Goal: Information Seeking & Learning: Learn about a topic

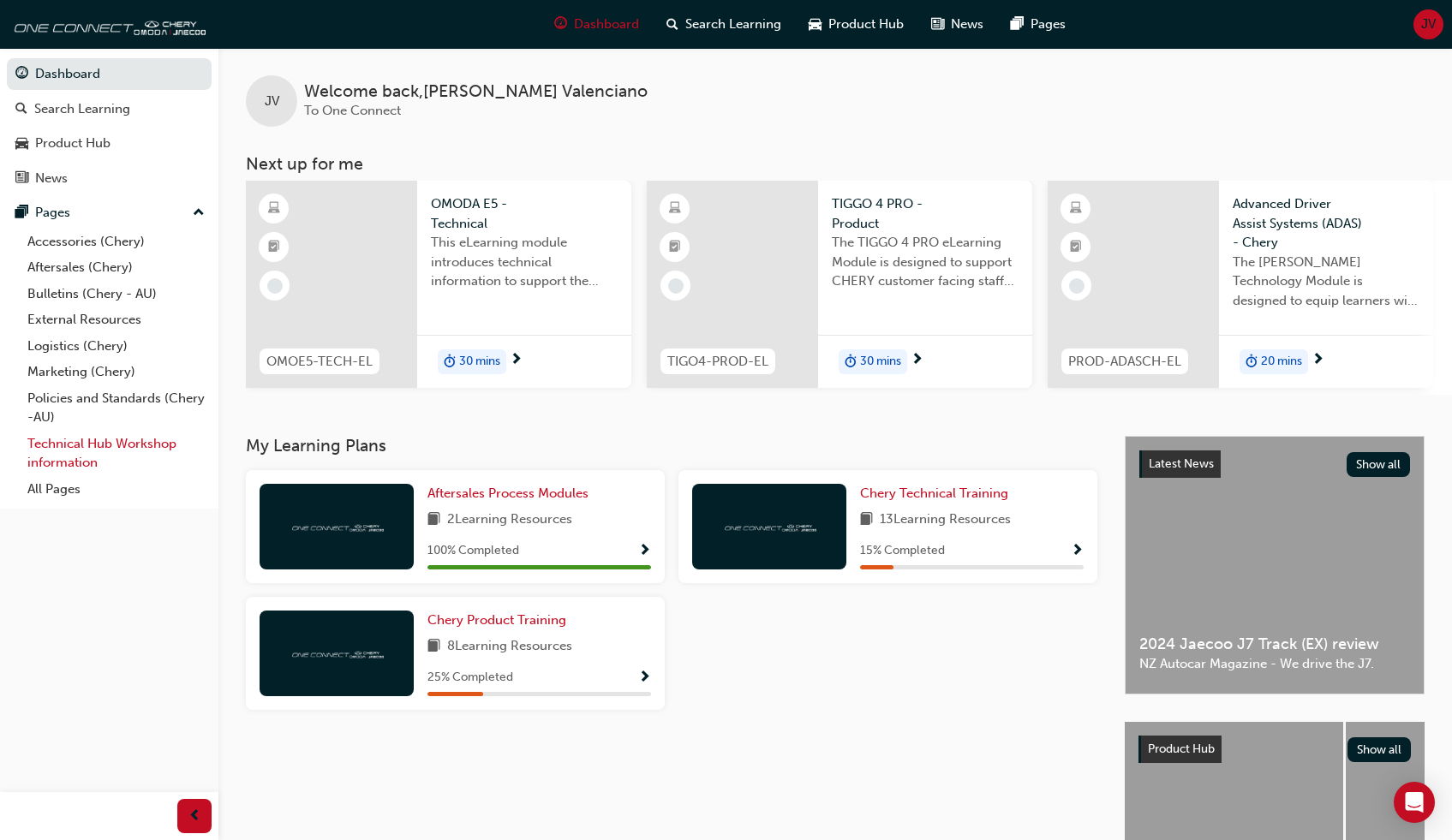
click at [65, 452] on link "Technical Hub Workshop information" at bounding box center [116, 453] width 191 height 46
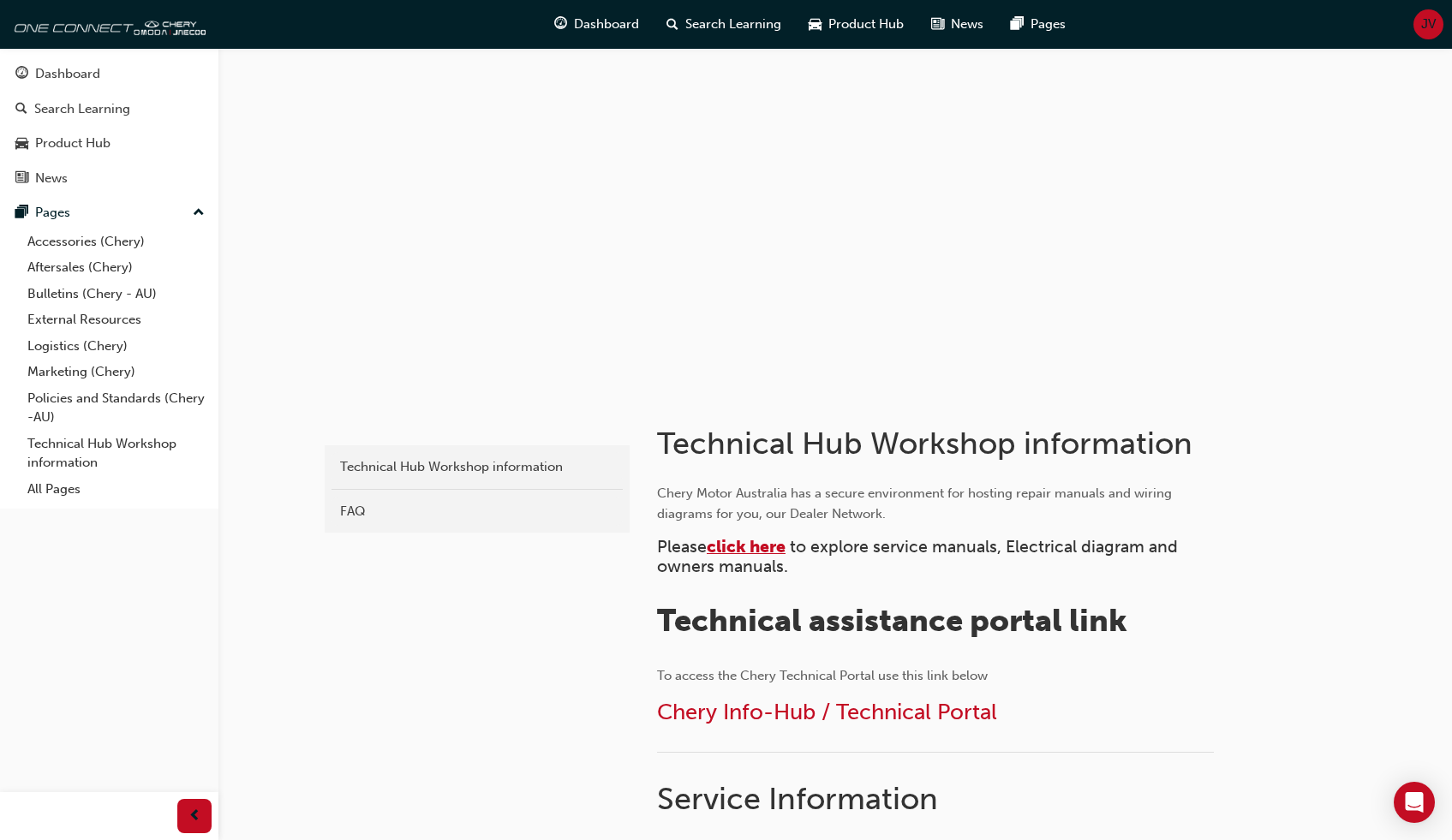
click at [763, 543] on span "click here" at bounding box center [746, 547] width 79 height 19
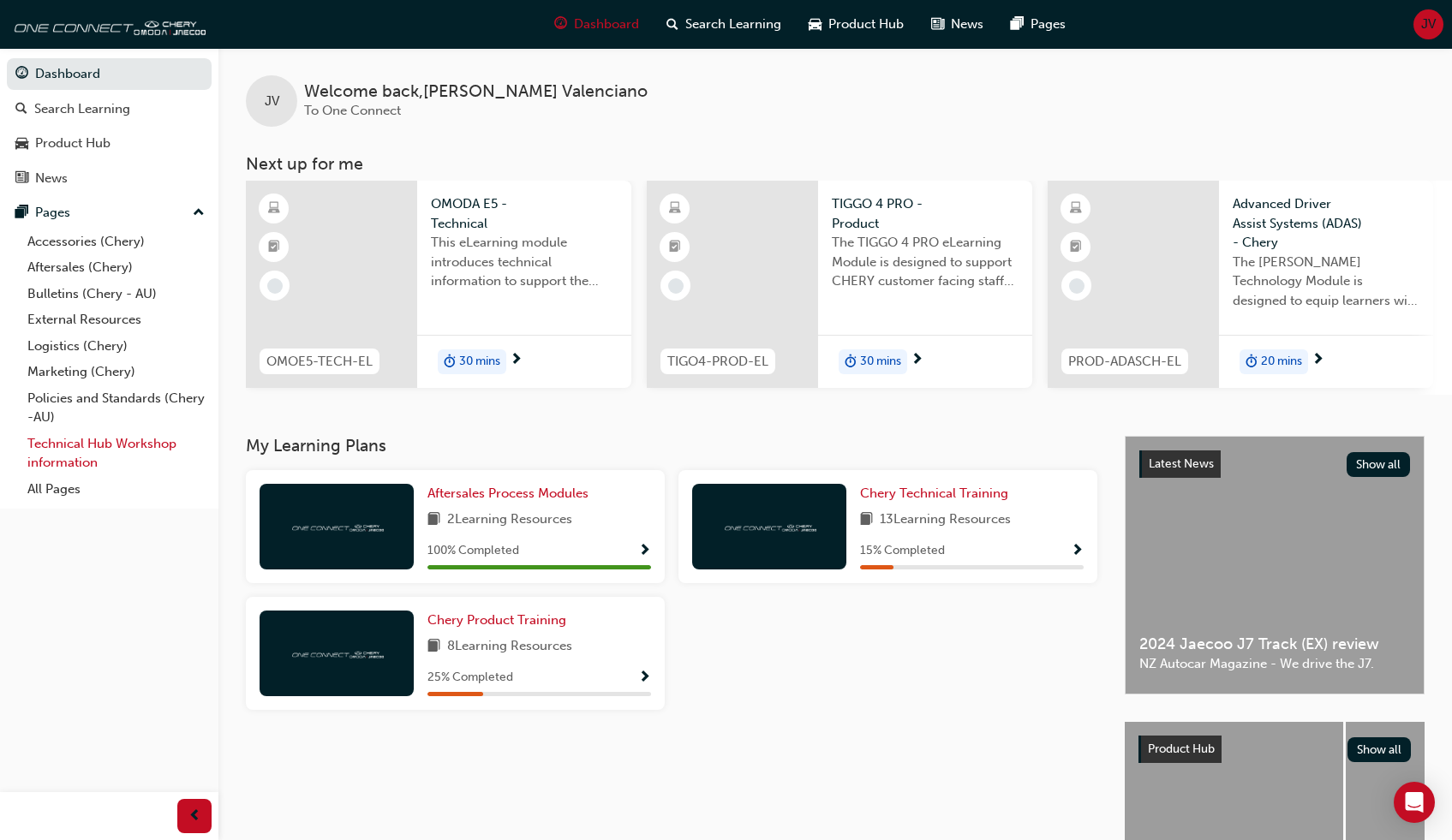
click at [67, 447] on link "Technical Hub Workshop information" at bounding box center [116, 453] width 191 height 46
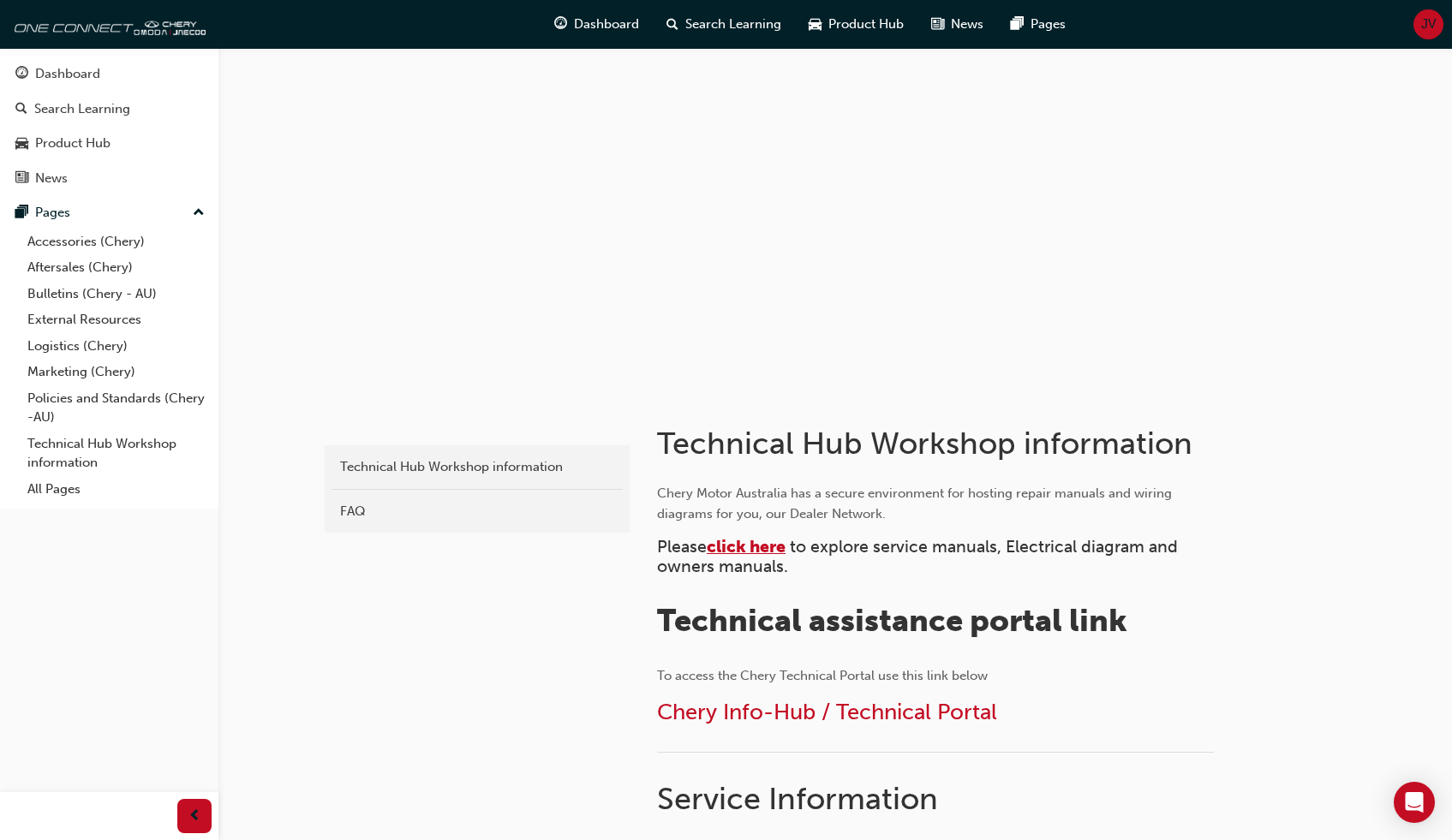
click at [743, 545] on span "click here" at bounding box center [746, 547] width 79 height 19
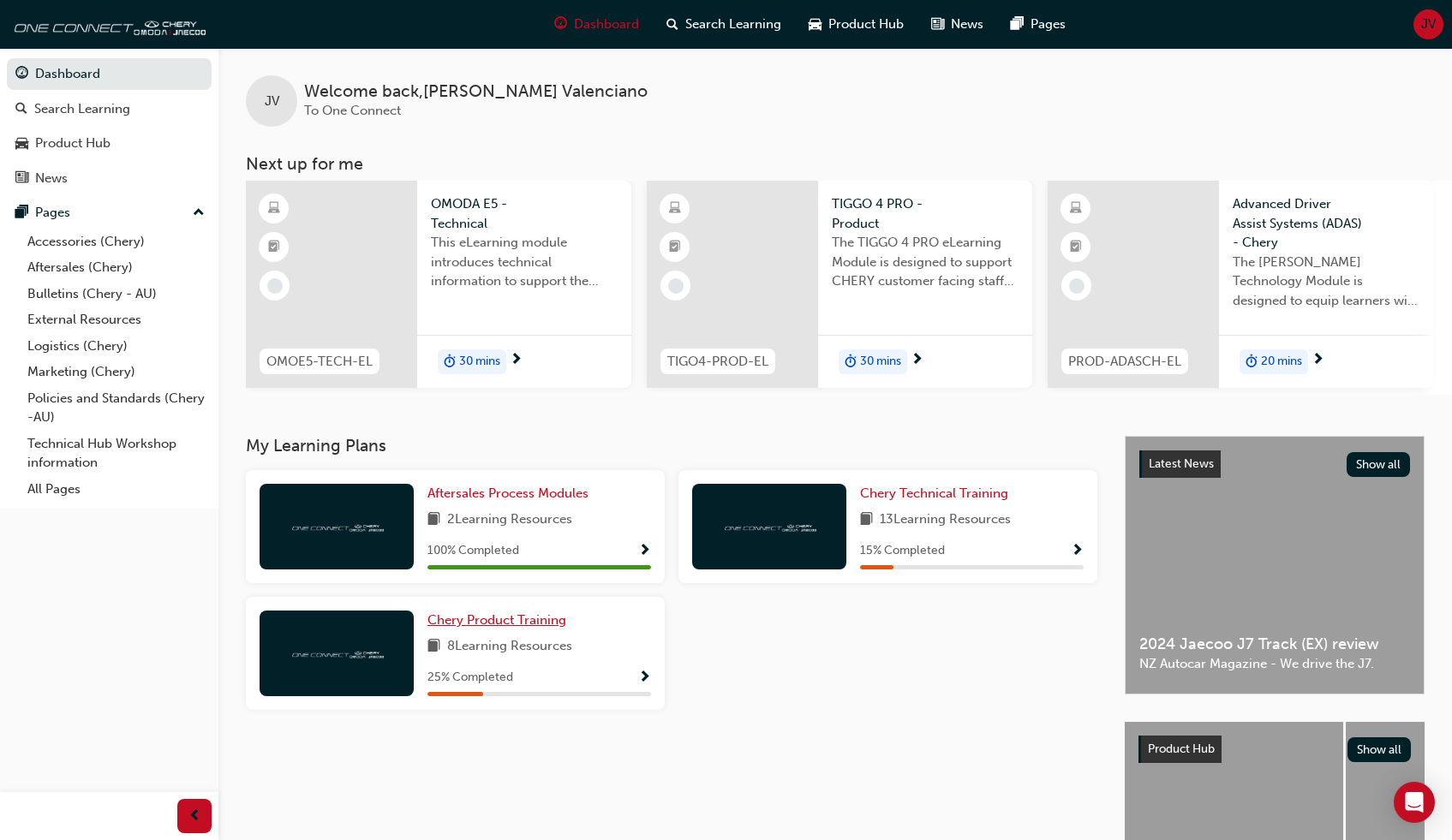
click at [523, 628] on span "Chery Product Training" at bounding box center [497, 620] width 138 height 16
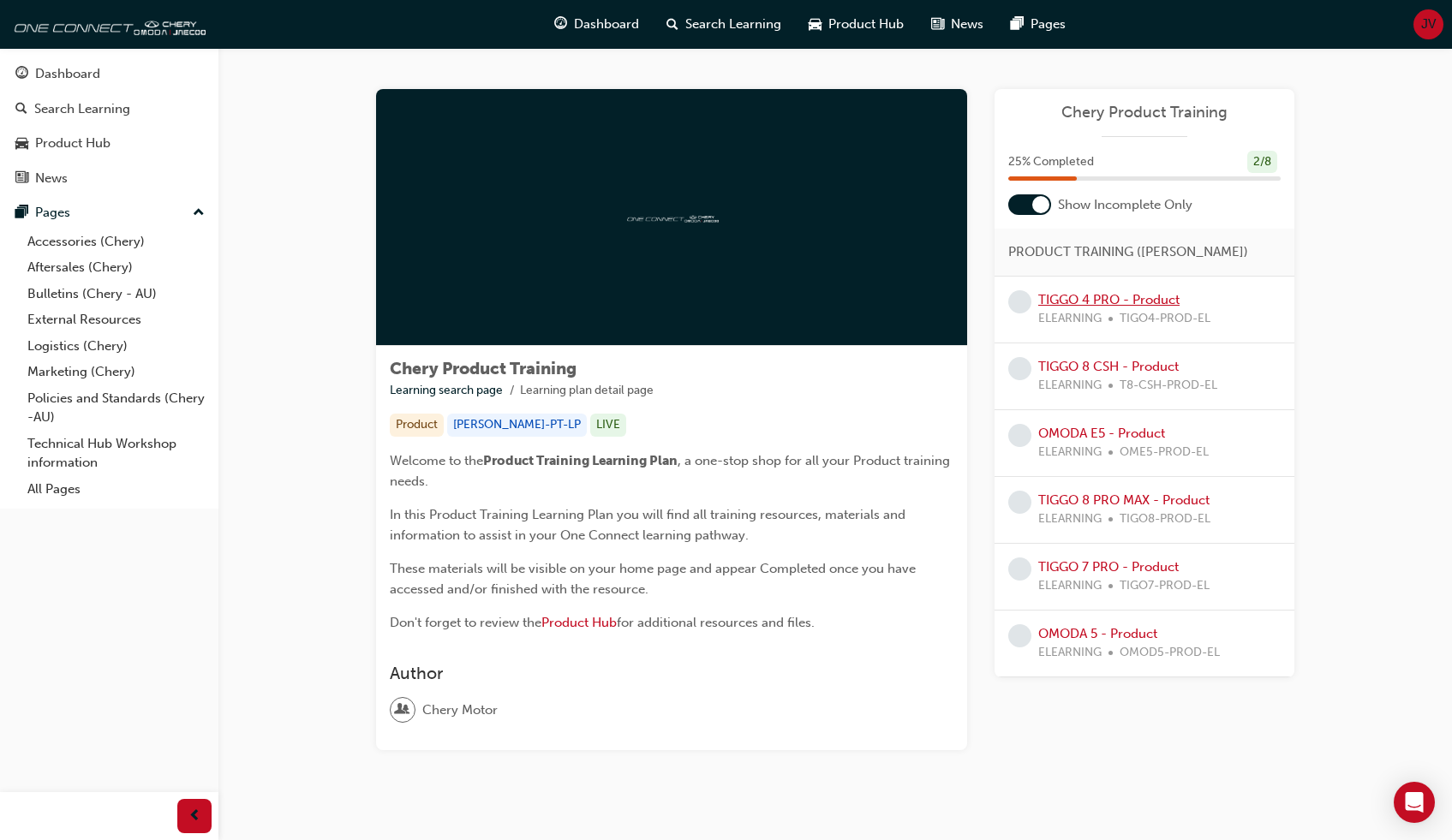
click at [1072, 303] on link "TIGGO 4 PRO - Product" at bounding box center [1108, 300] width 141 height 16
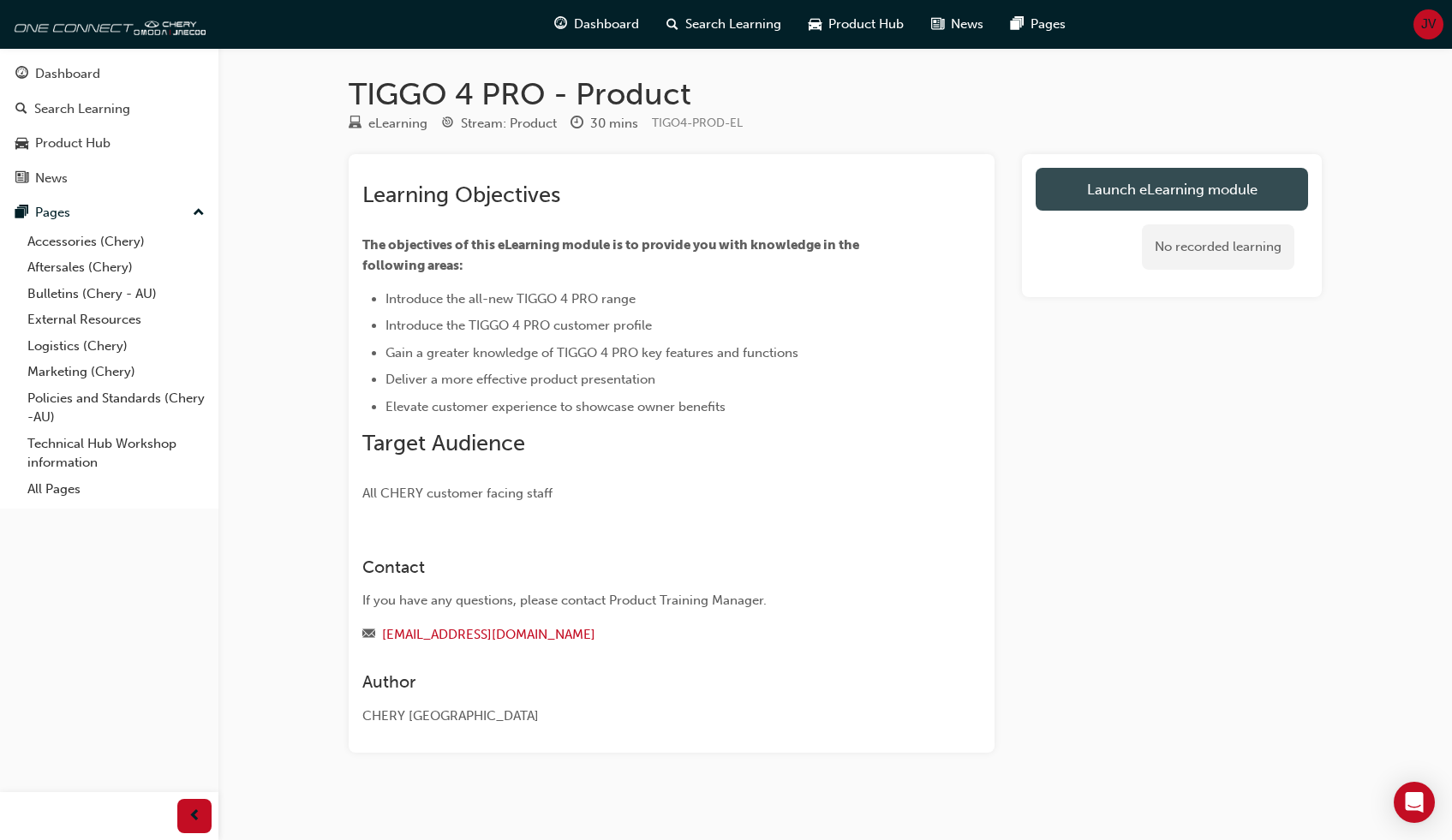
click at [1121, 196] on link "Launch eLearning module" at bounding box center [1172, 189] width 273 height 43
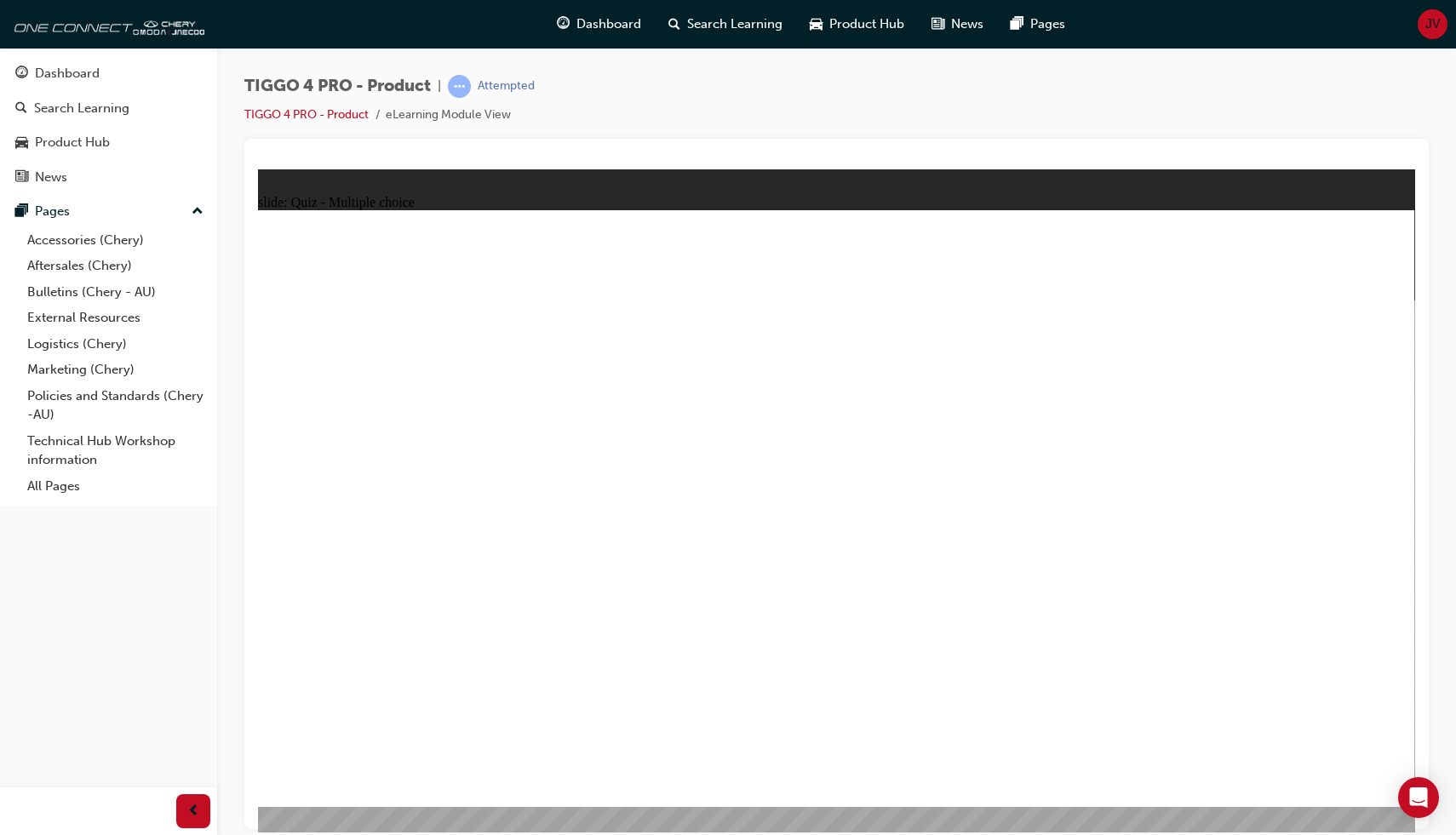
radio input "false"
radio input "true"
drag, startPoint x: 1029, startPoint y: 414, endPoint x: 343, endPoint y: 628, distance: 718.6
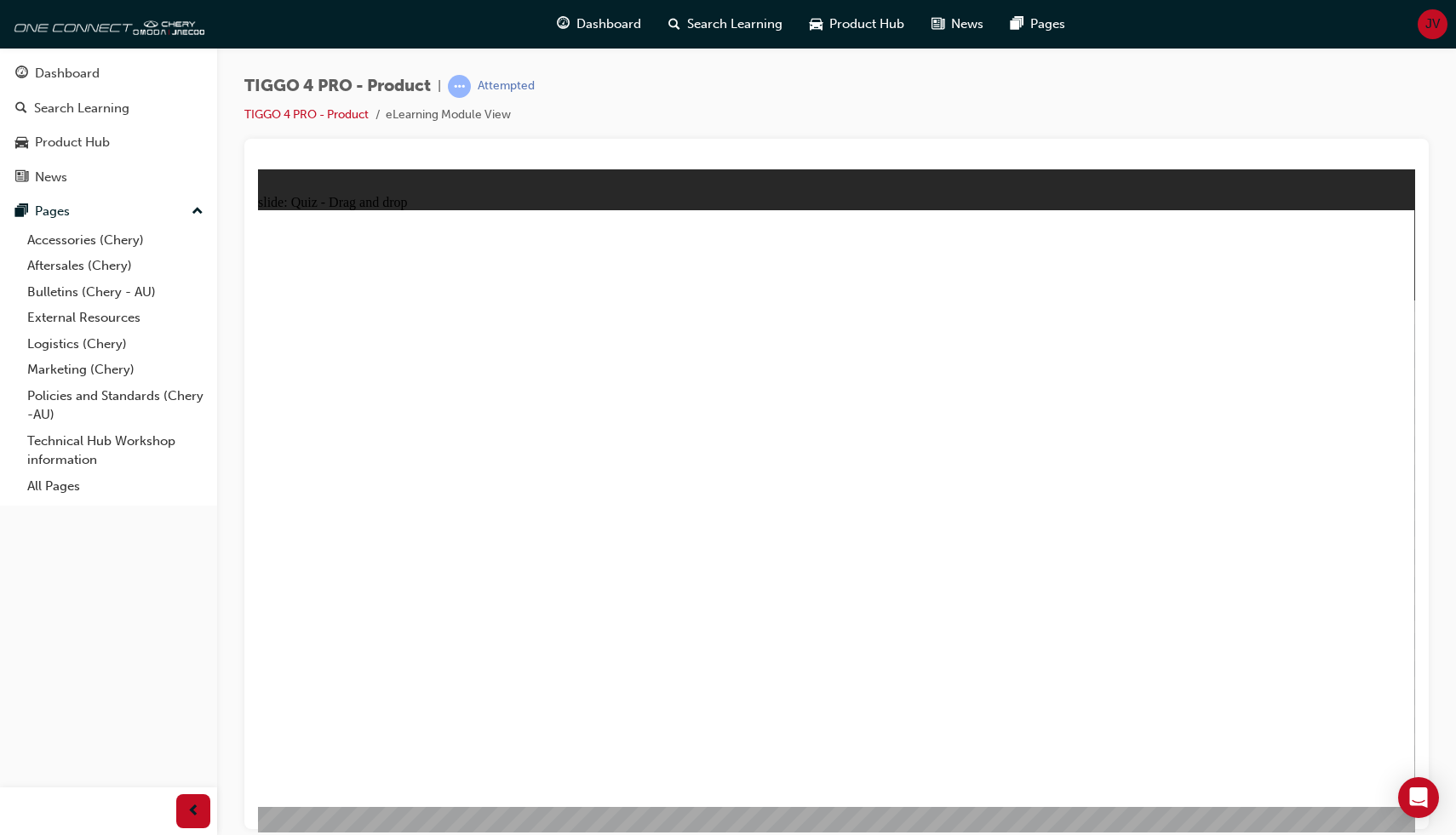
drag, startPoint x: 641, startPoint y: 424, endPoint x: 611, endPoint y: 653, distance: 231.0
drag, startPoint x: 811, startPoint y: 414, endPoint x: 1051, endPoint y: 652, distance: 338.0
drag, startPoint x: 1221, startPoint y: 423, endPoint x: 1222, endPoint y: 657, distance: 234.0
drag, startPoint x: 435, startPoint y: 428, endPoint x: 903, endPoint y: 673, distance: 528.3
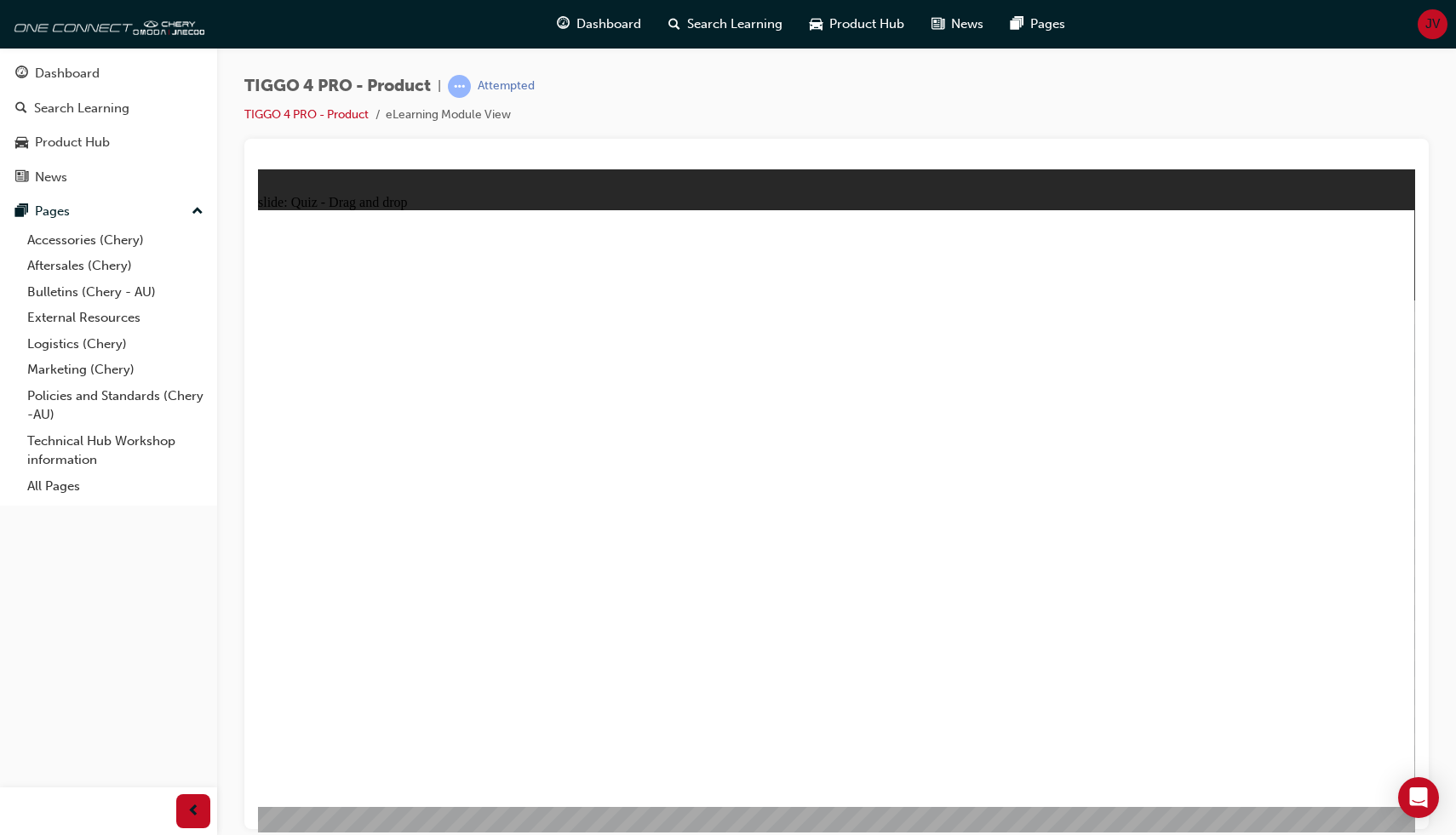
radio input "false"
radio input "true"
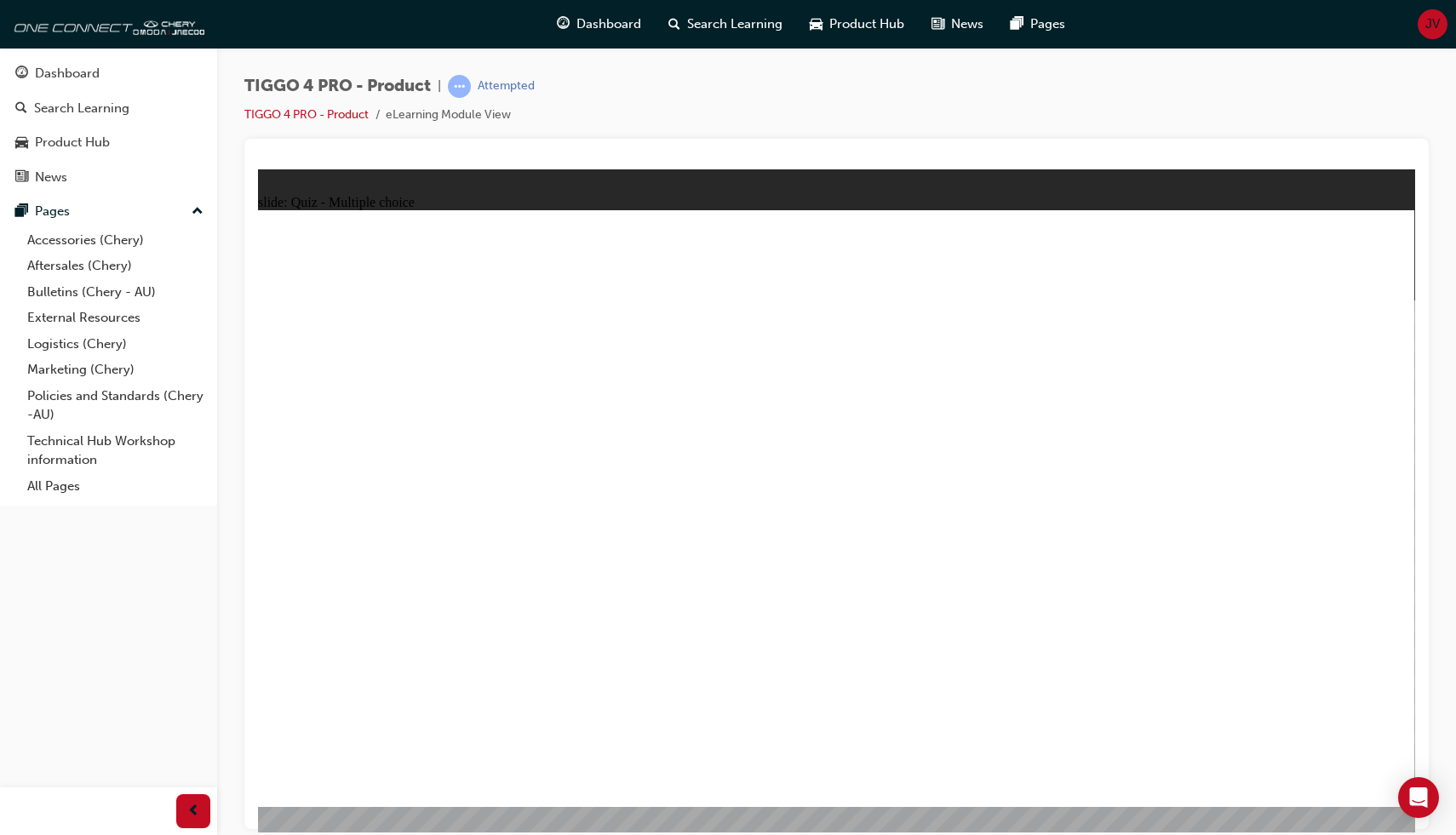
radio input "false"
radio input "true"
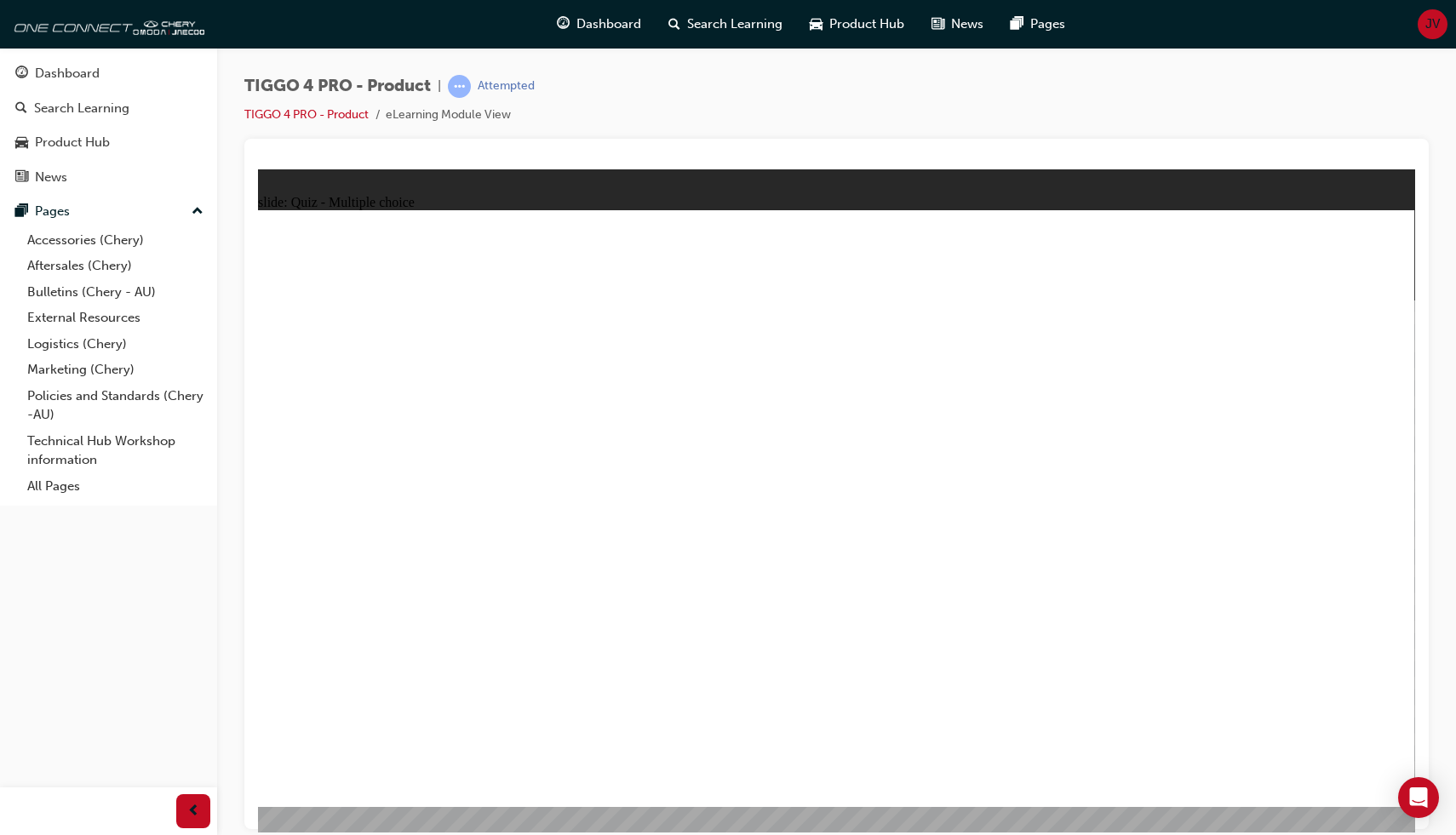
radio input "true"
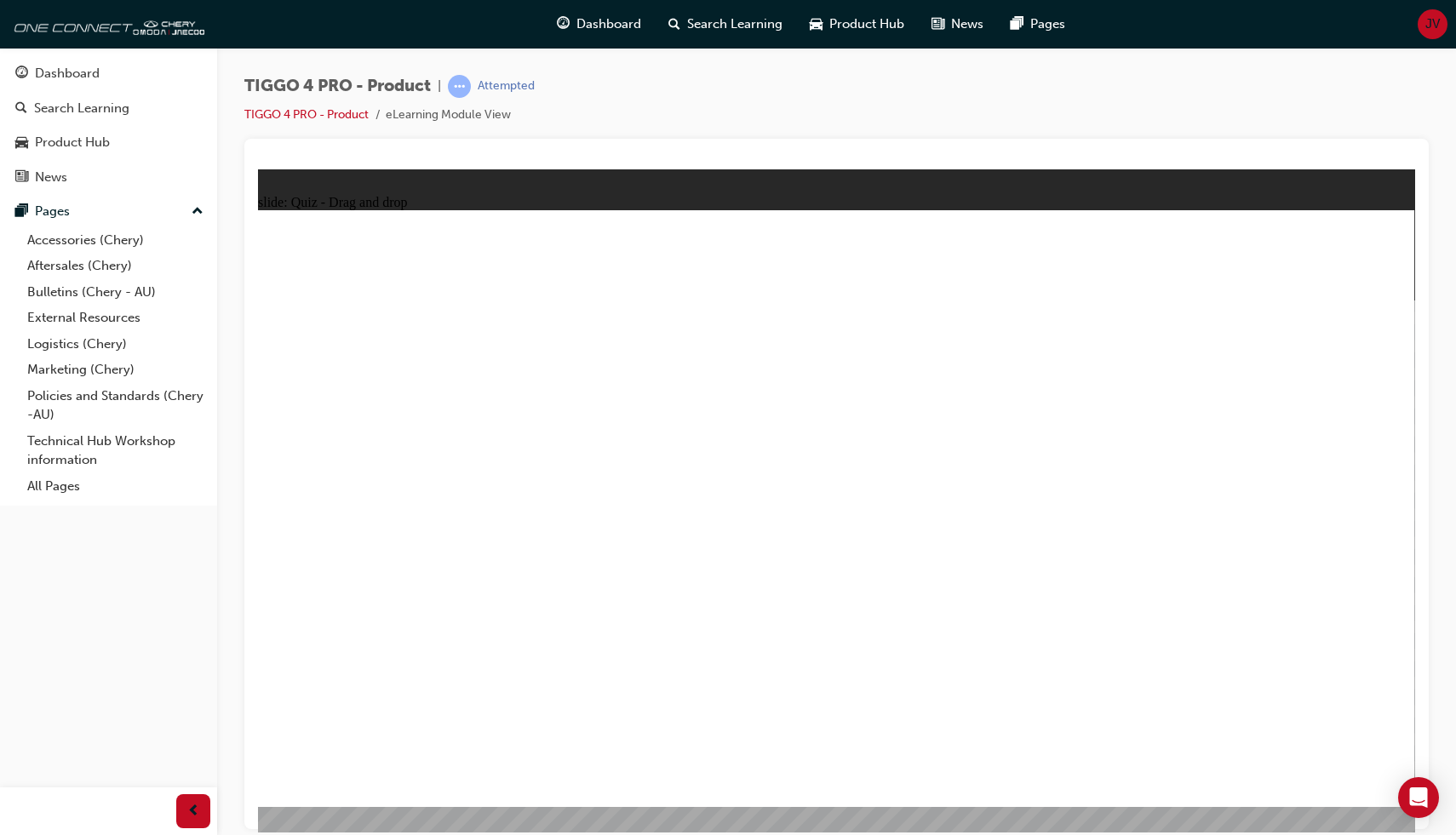
drag, startPoint x: 637, startPoint y: 459, endPoint x: 899, endPoint y: 400, distance: 268.6
drag, startPoint x: 426, startPoint y: 584, endPoint x: 978, endPoint y: 428, distance: 573.6
drag, startPoint x: 430, startPoint y: 468, endPoint x: 1260, endPoint y: 395, distance: 833.2
drag, startPoint x: 418, startPoint y: 522, endPoint x: 1186, endPoint y: 408, distance: 776.4
drag, startPoint x: 387, startPoint y: 651, endPoint x: 1188, endPoint y: 474, distance: 820.3
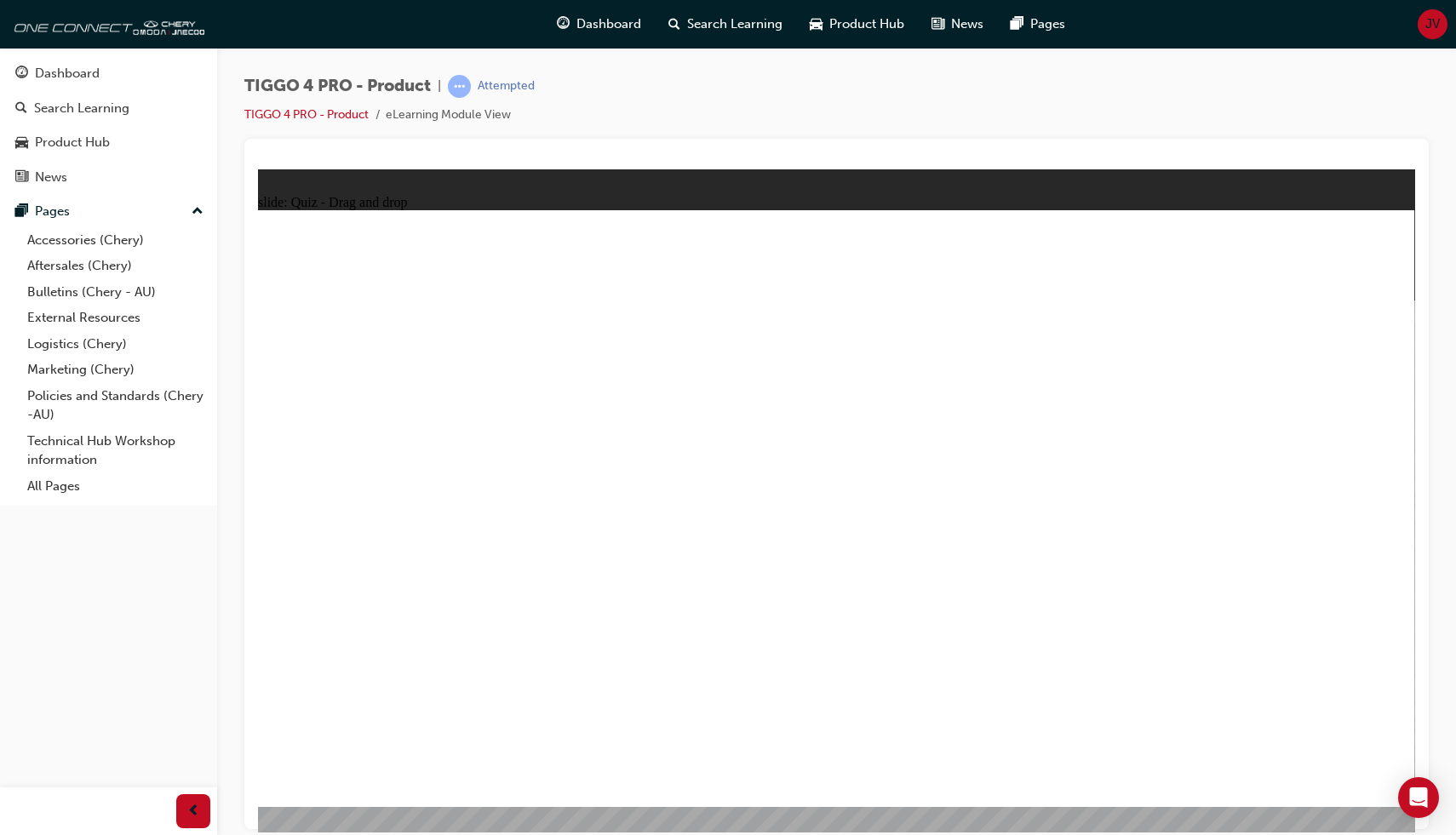
drag, startPoint x: 672, startPoint y: 516, endPoint x: 1228, endPoint y: 523, distance: 556.0
drag, startPoint x: 719, startPoint y: 581, endPoint x: 1297, endPoint y: 577, distance: 578.0
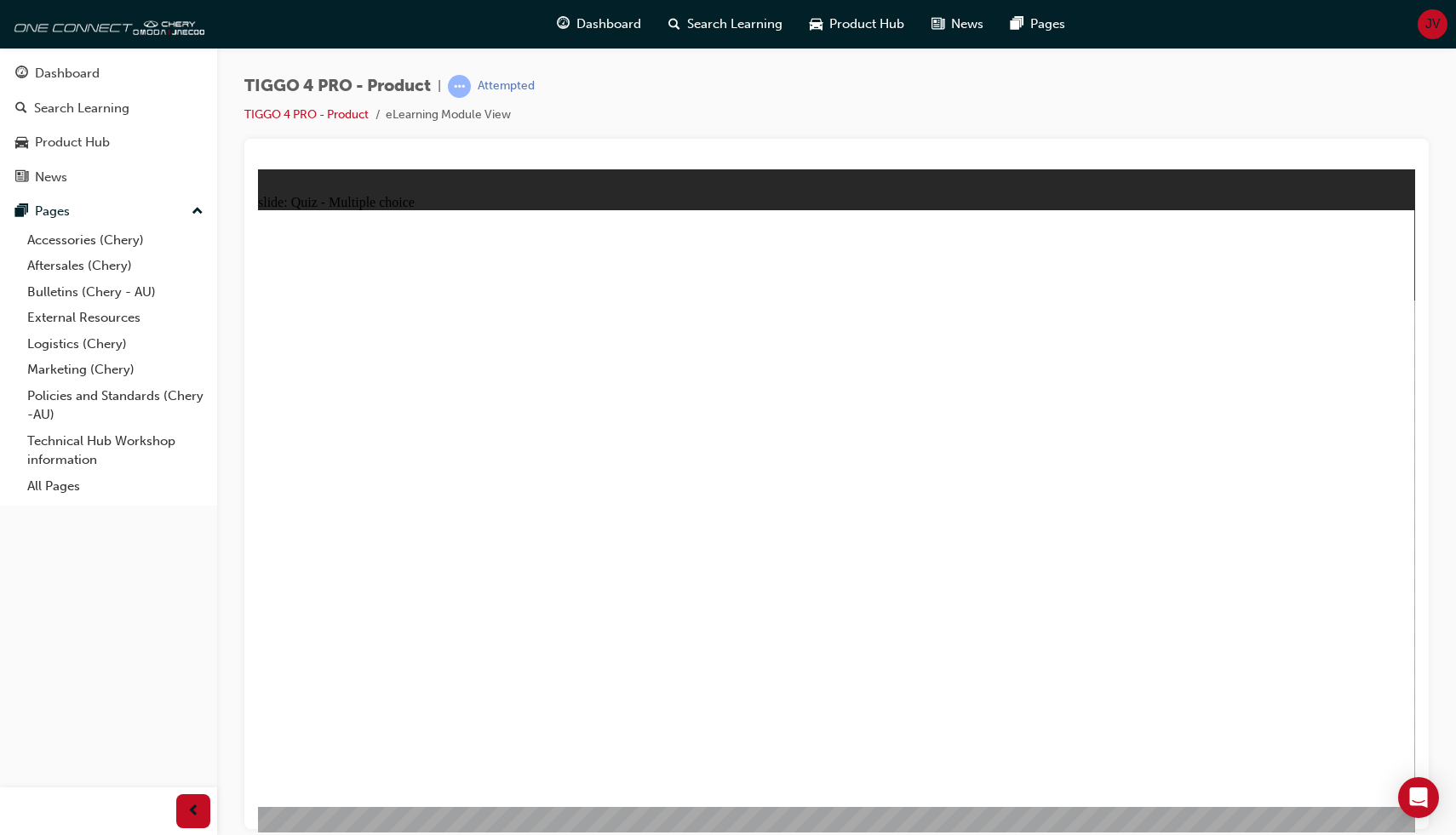
radio input "true"
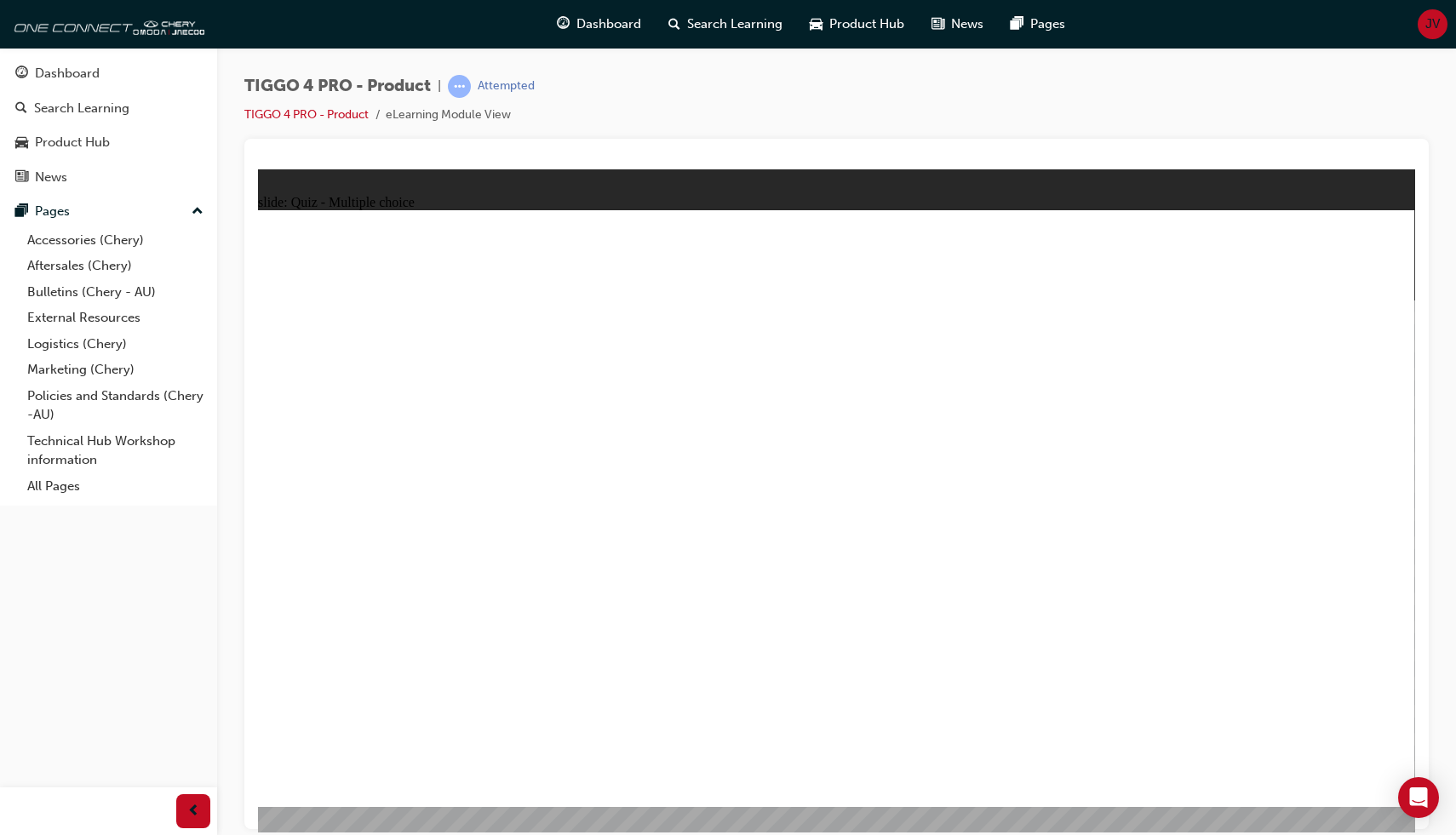
radio input "true"
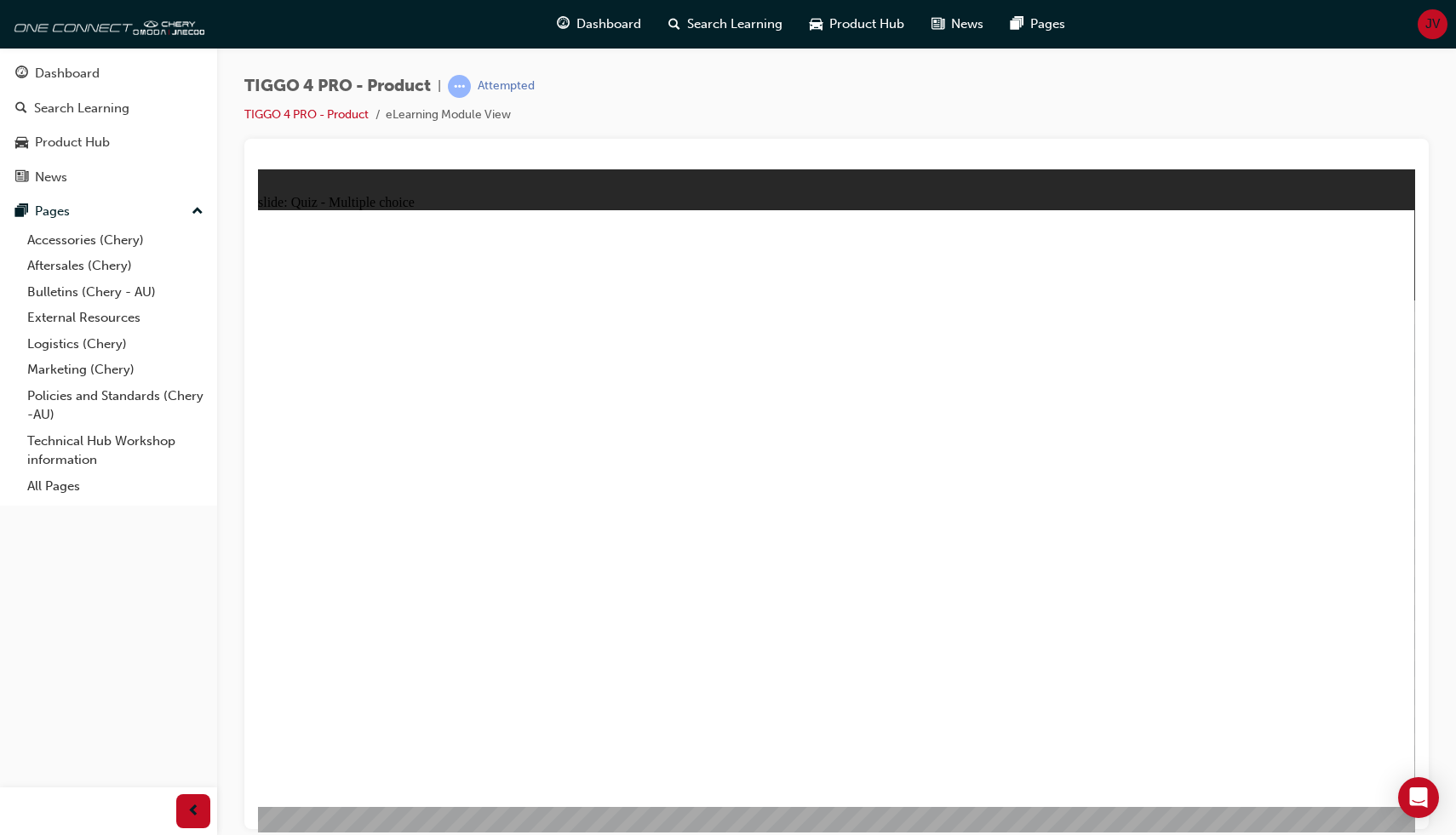
drag, startPoint x: 1127, startPoint y: 481, endPoint x: 1232, endPoint y: 468, distance: 105.8
radio input "true"
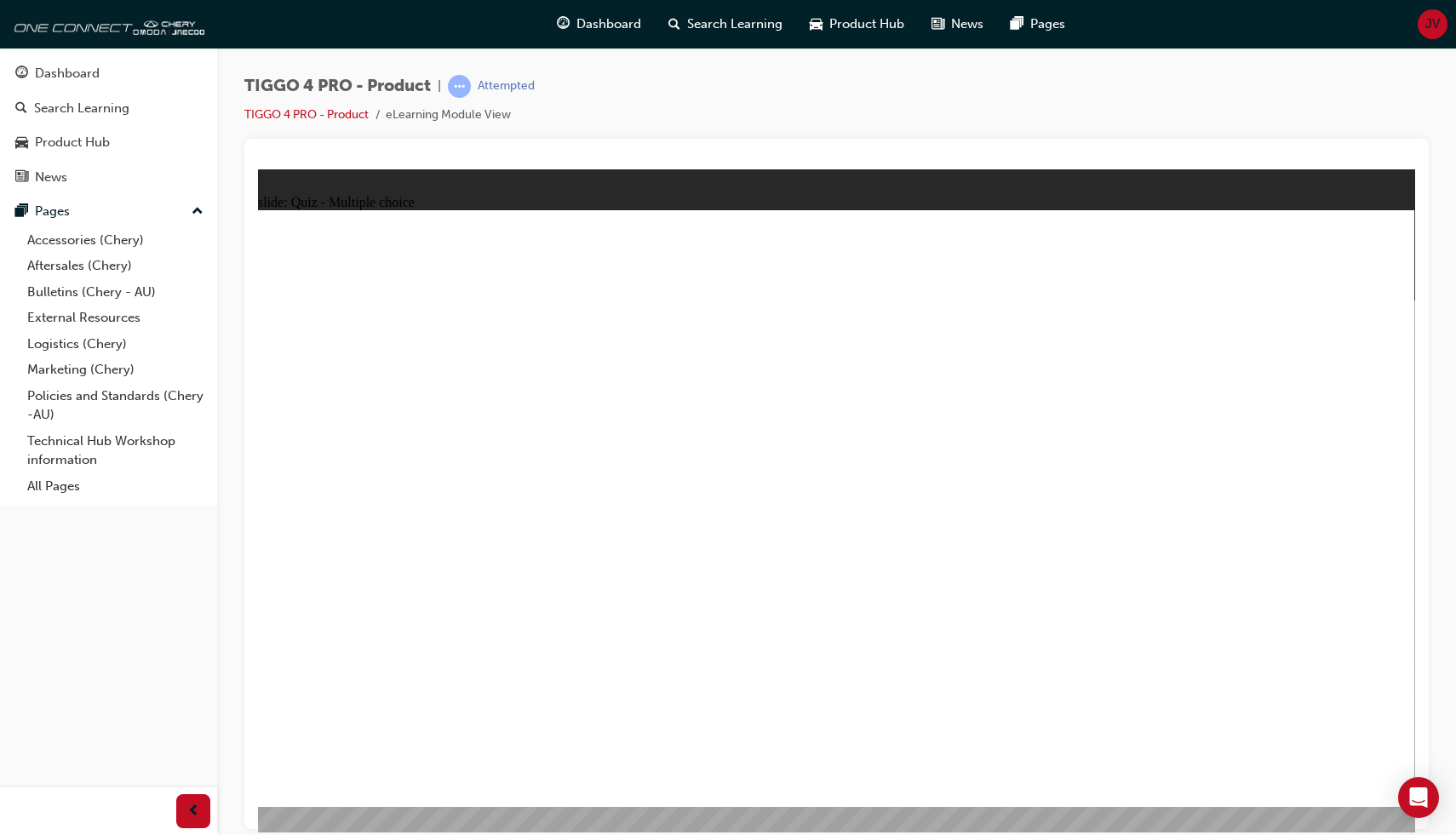
radio input "true"
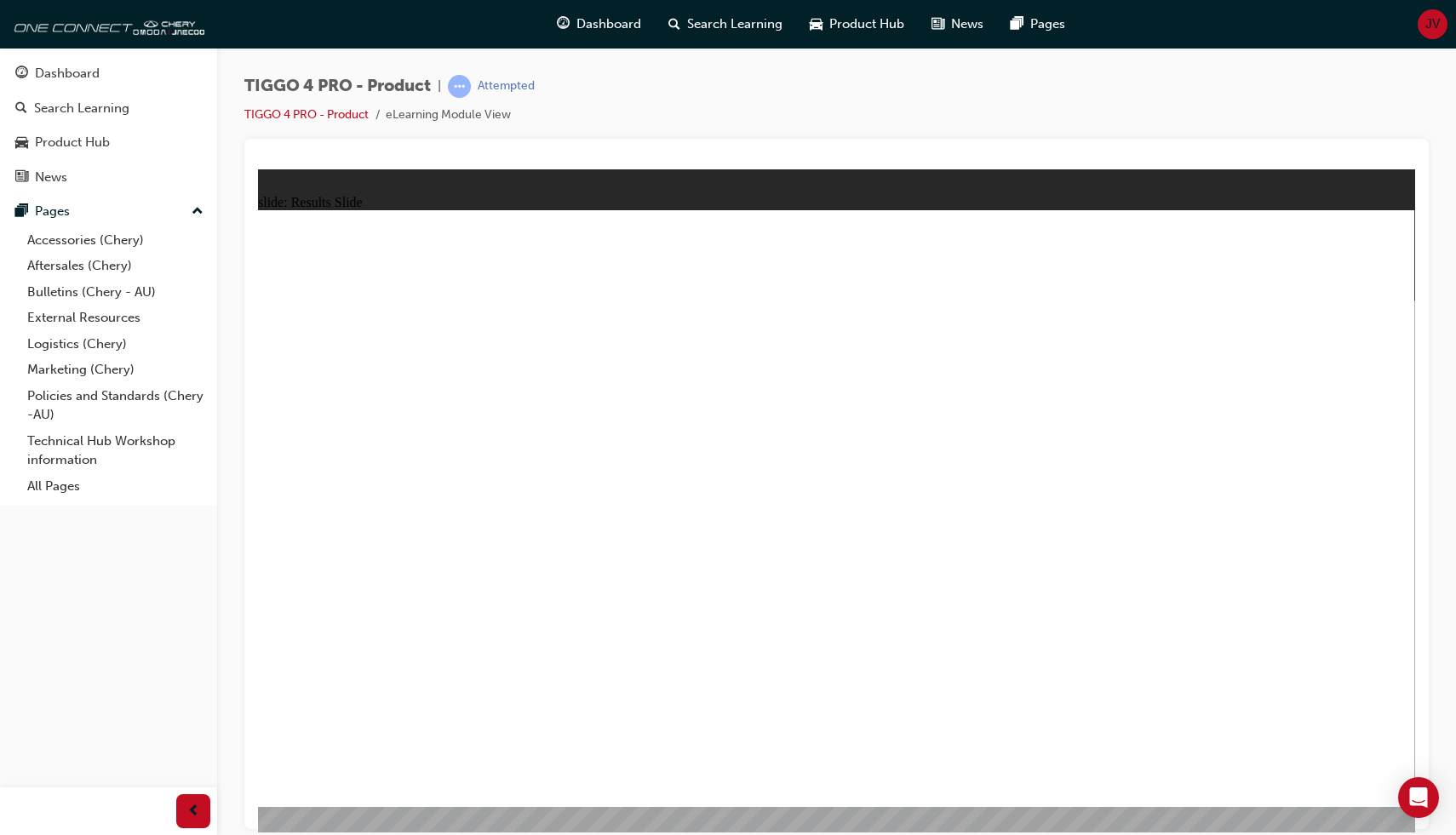
radio input "true"
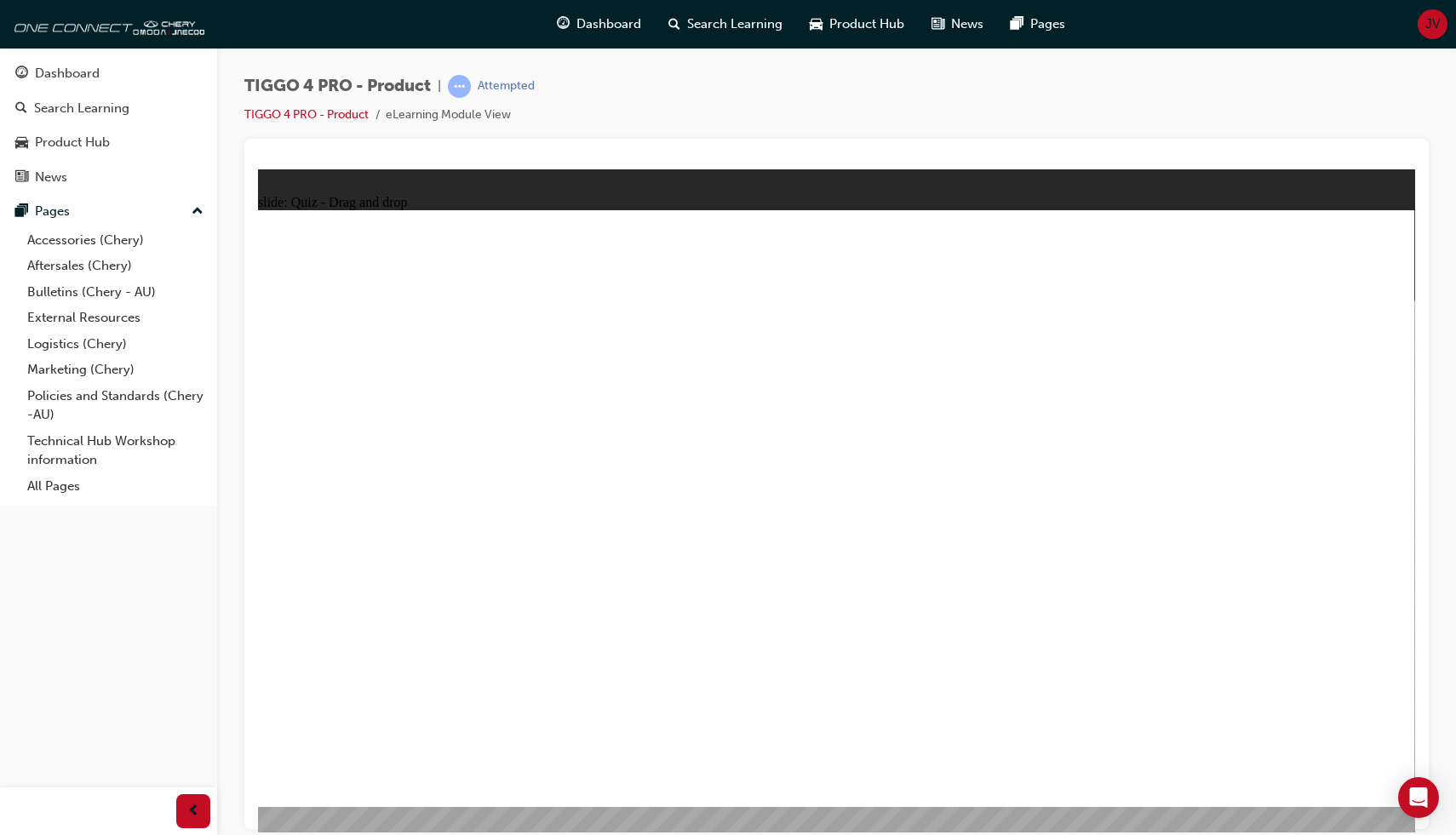
drag, startPoint x: 1041, startPoint y: 418, endPoint x: 329, endPoint y: 643, distance: 746.7
drag, startPoint x: 587, startPoint y: 406, endPoint x: 592, endPoint y: 634, distance: 228.1
drag, startPoint x: 383, startPoint y: 427, endPoint x: 834, endPoint y: 672, distance: 513.3
drag, startPoint x: 822, startPoint y: 423, endPoint x: 1094, endPoint y: 654, distance: 356.9
drag, startPoint x: 1339, startPoint y: 411, endPoint x: 1309, endPoint y: 640, distance: 231.0
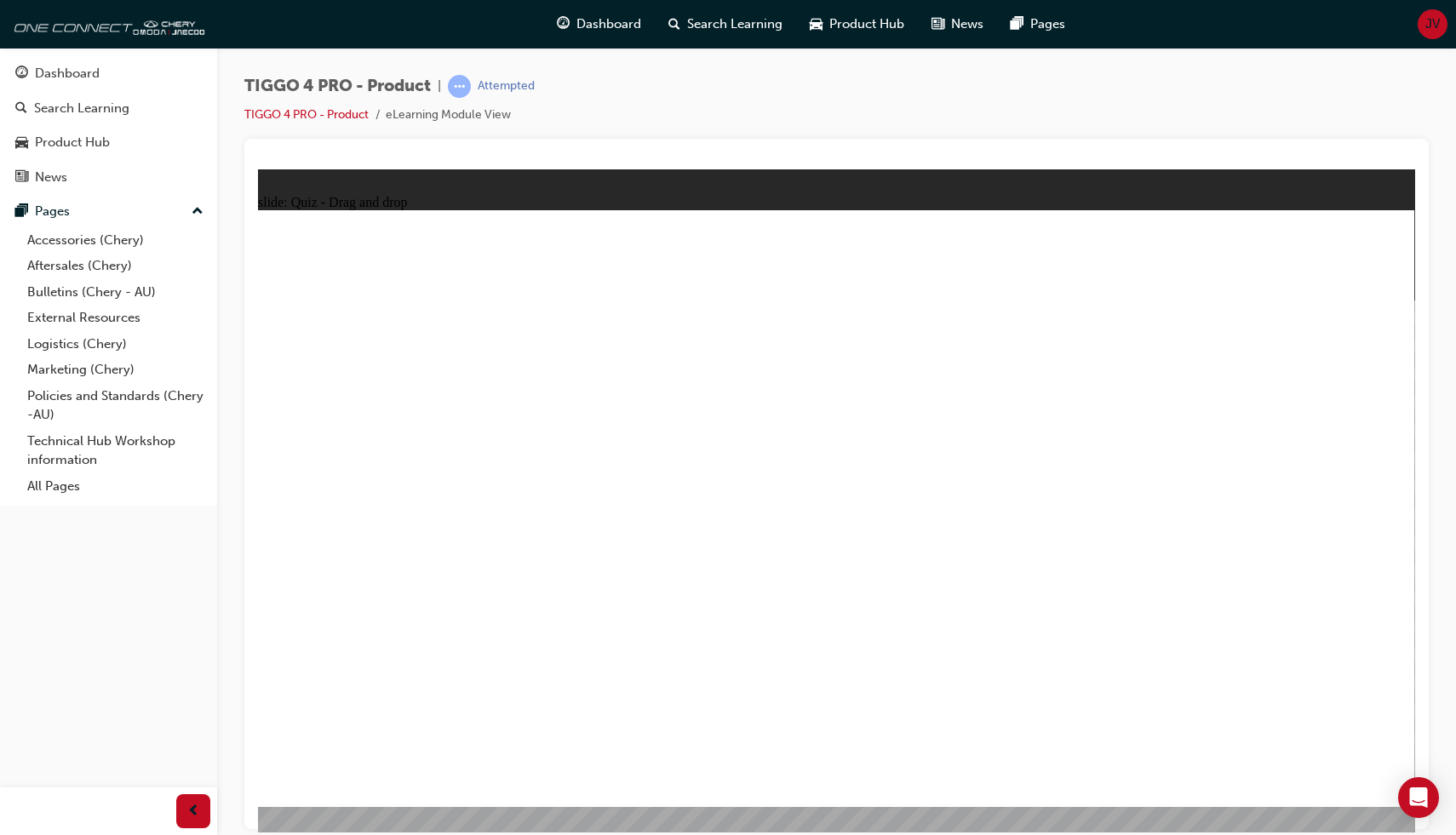
radio input "true"
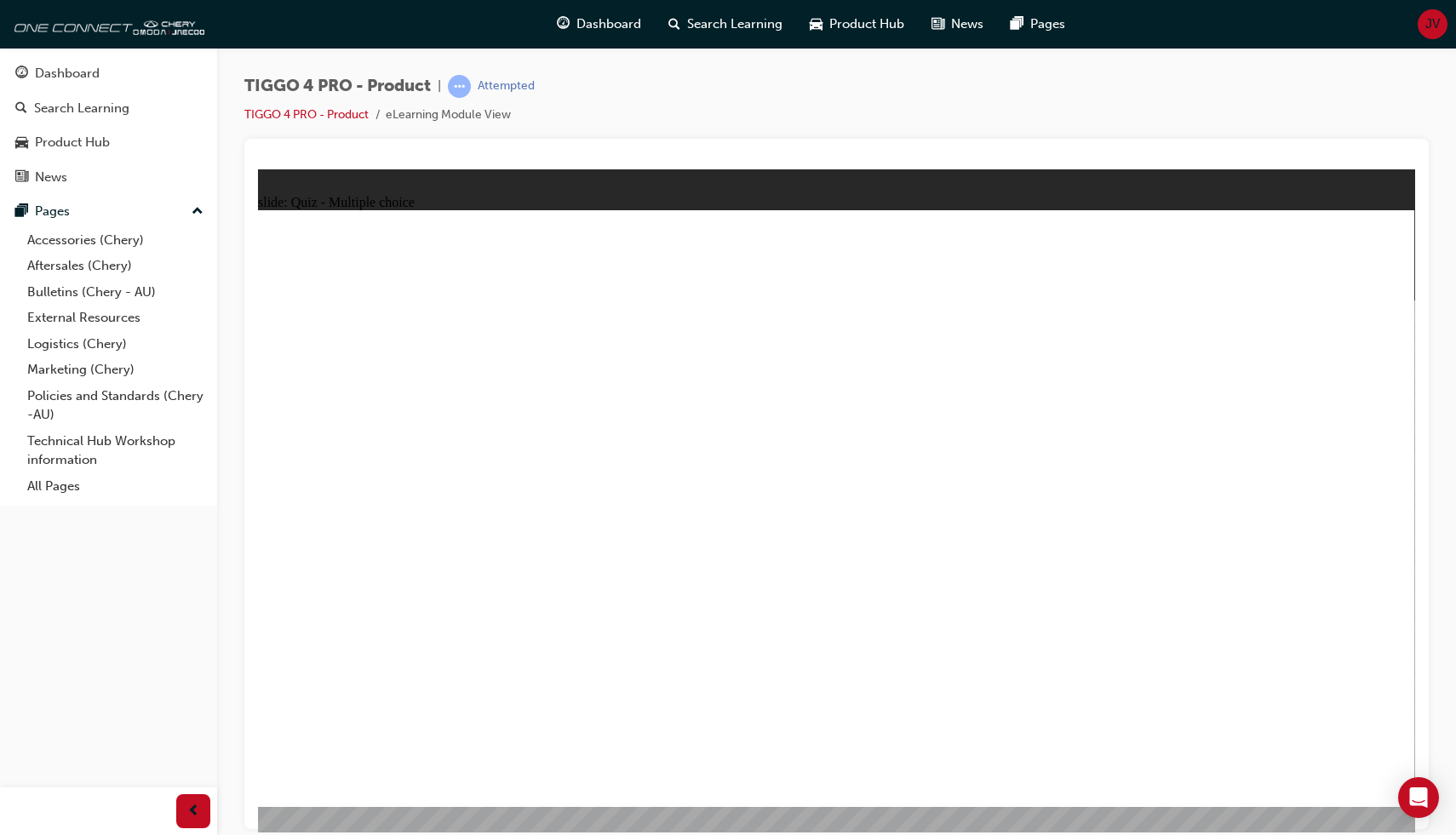
radio input "true"
drag, startPoint x: 593, startPoint y: 582, endPoint x: 1108, endPoint y: 422, distance: 539.3
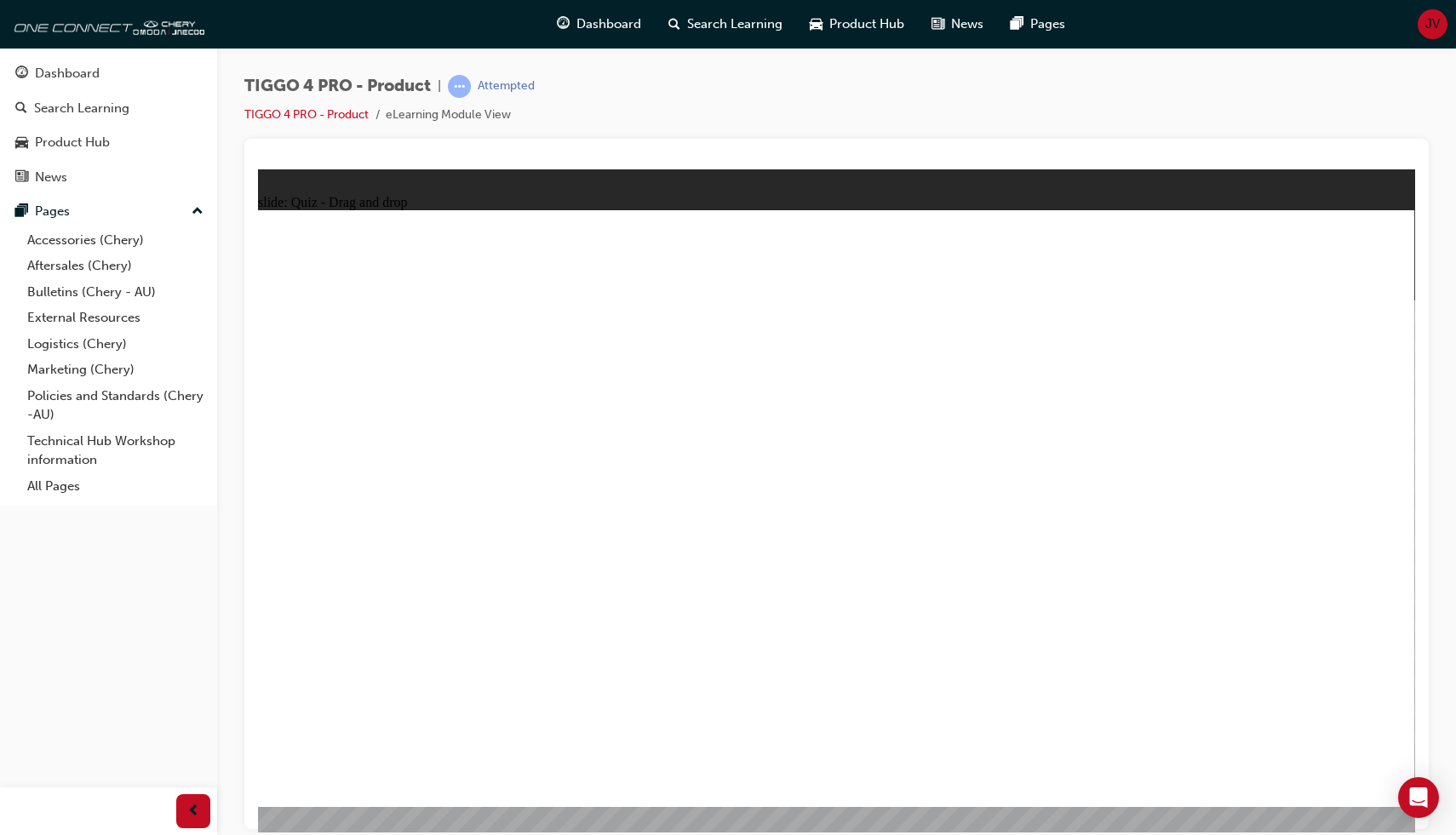
drag, startPoint x: 663, startPoint y: 453, endPoint x: 956, endPoint y: 400, distance: 297.8
drag, startPoint x: 651, startPoint y: 521, endPoint x: 1213, endPoint y: 477, distance: 563.7
drag, startPoint x: 439, startPoint y: 589, endPoint x: 934, endPoint y: 428, distance: 520.5
drag, startPoint x: 369, startPoint y: 534, endPoint x: 1188, endPoint y: 453, distance: 823.0
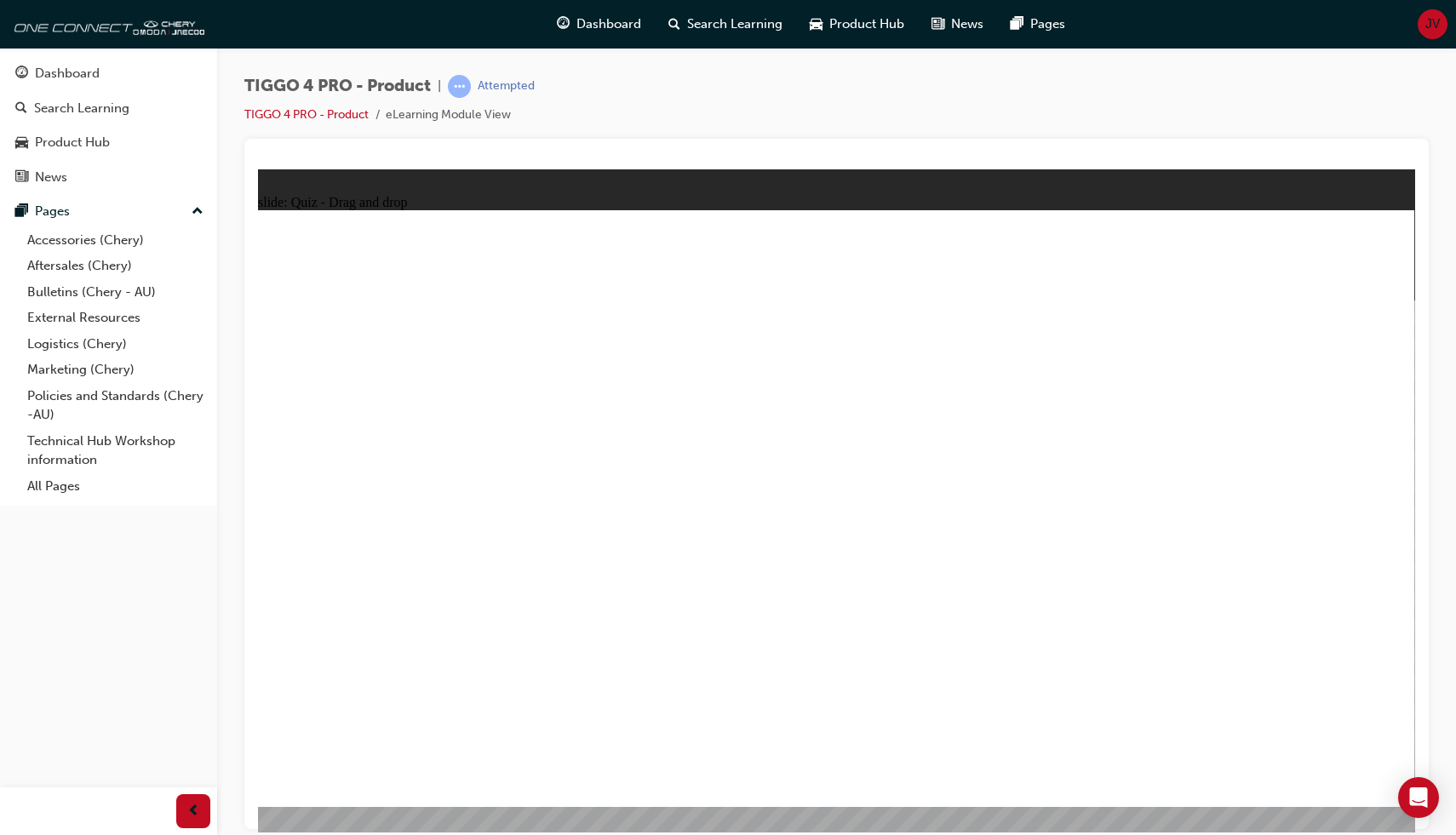
drag, startPoint x: 614, startPoint y: 517, endPoint x: 1227, endPoint y: 477, distance: 614.3
drag, startPoint x: 345, startPoint y: 452, endPoint x: 1146, endPoint y: 462, distance: 801.1
drag, startPoint x: 385, startPoint y: 649, endPoint x: 1200, endPoint y: 576, distance: 818.3
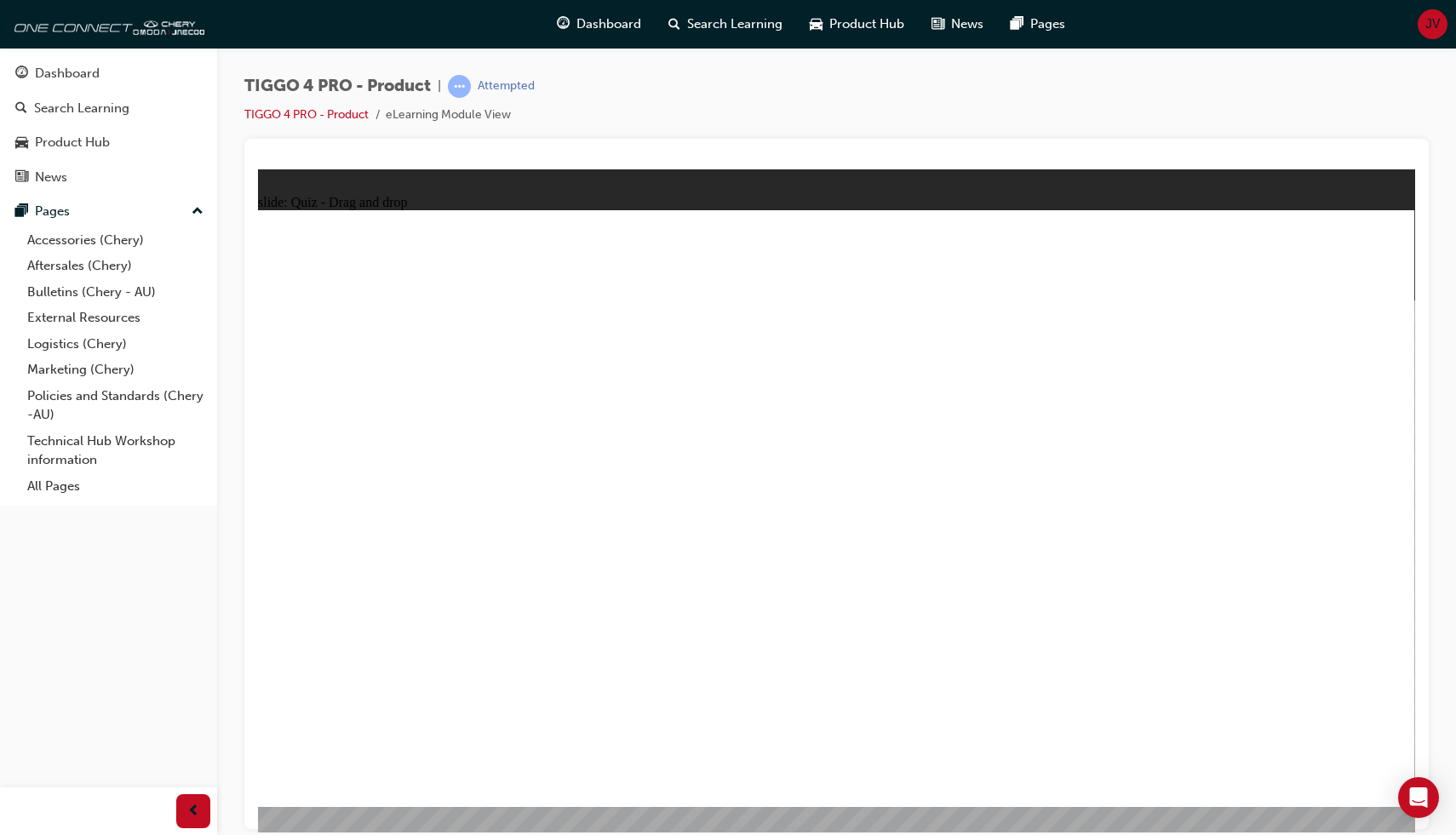
radio input "true"
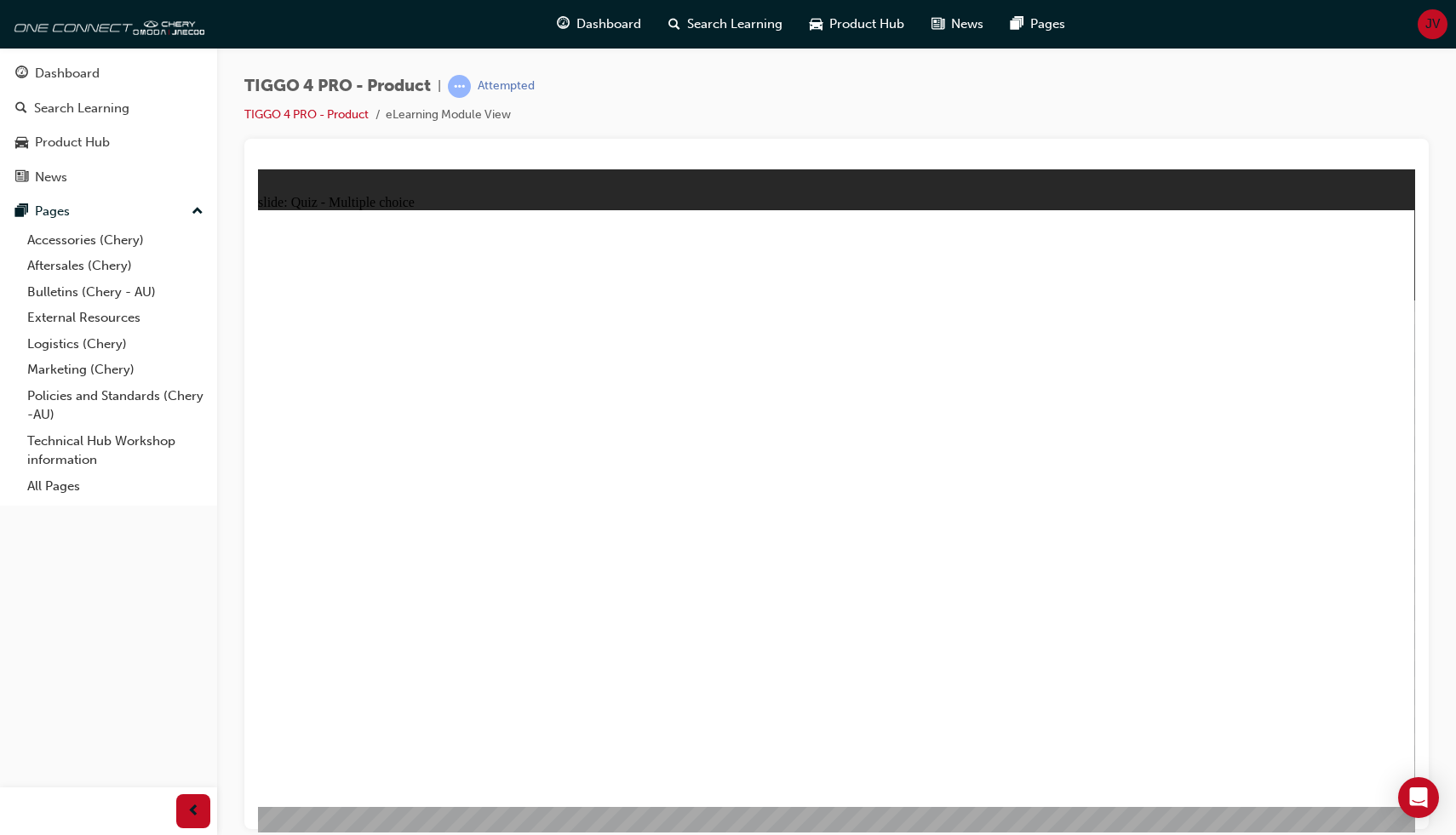
radio input "true"
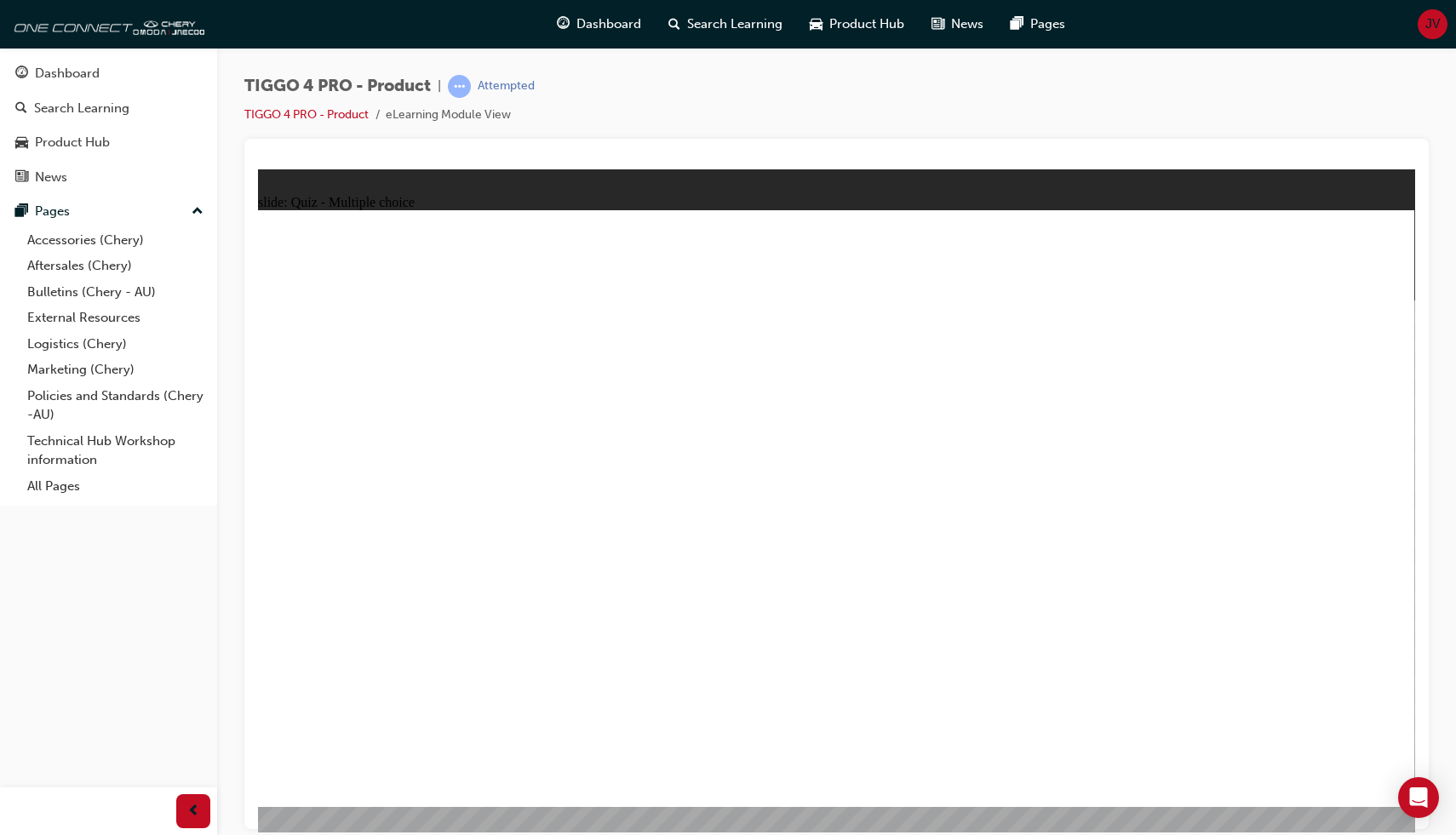
radio input "true"
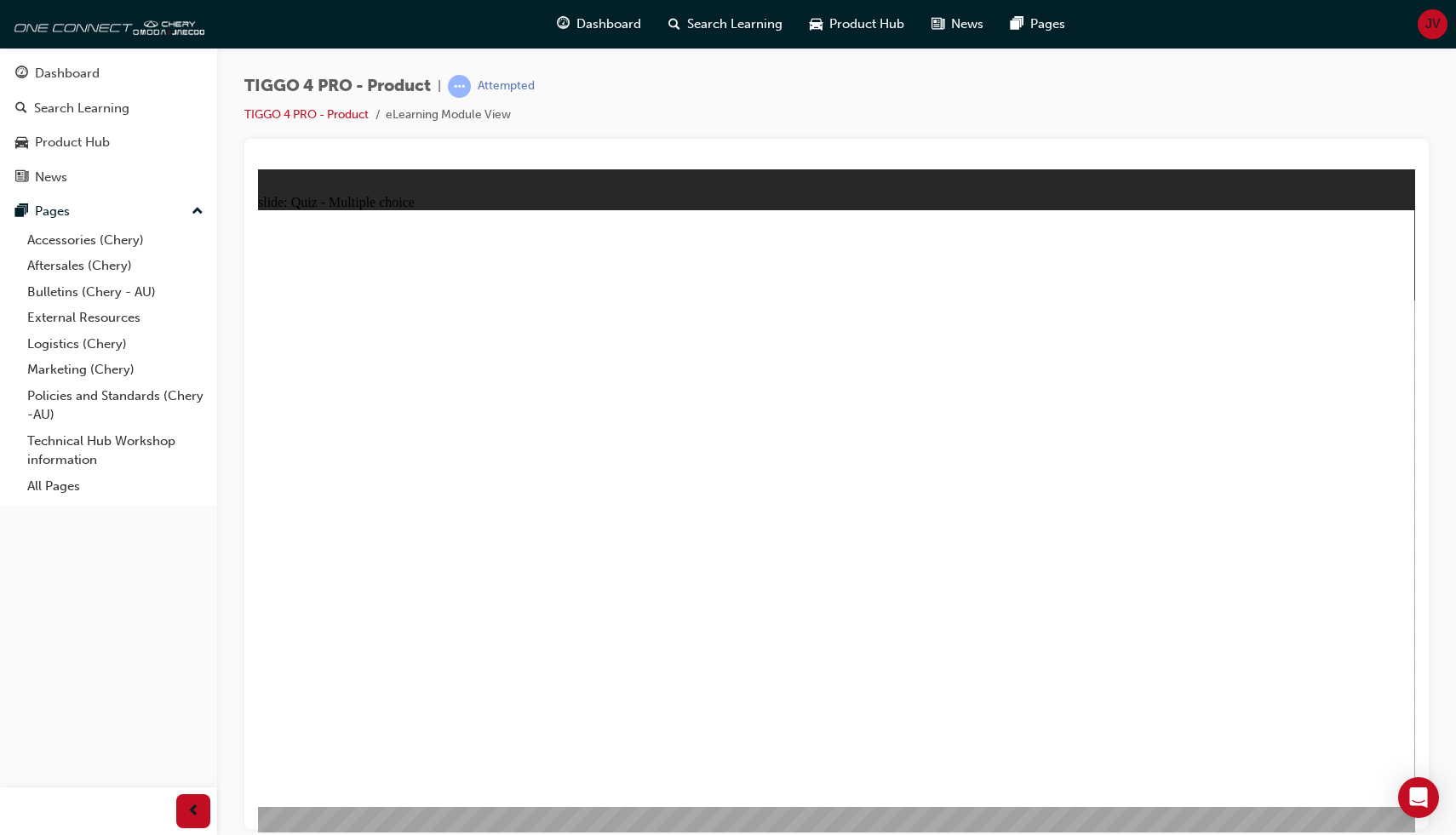
radio input "true"
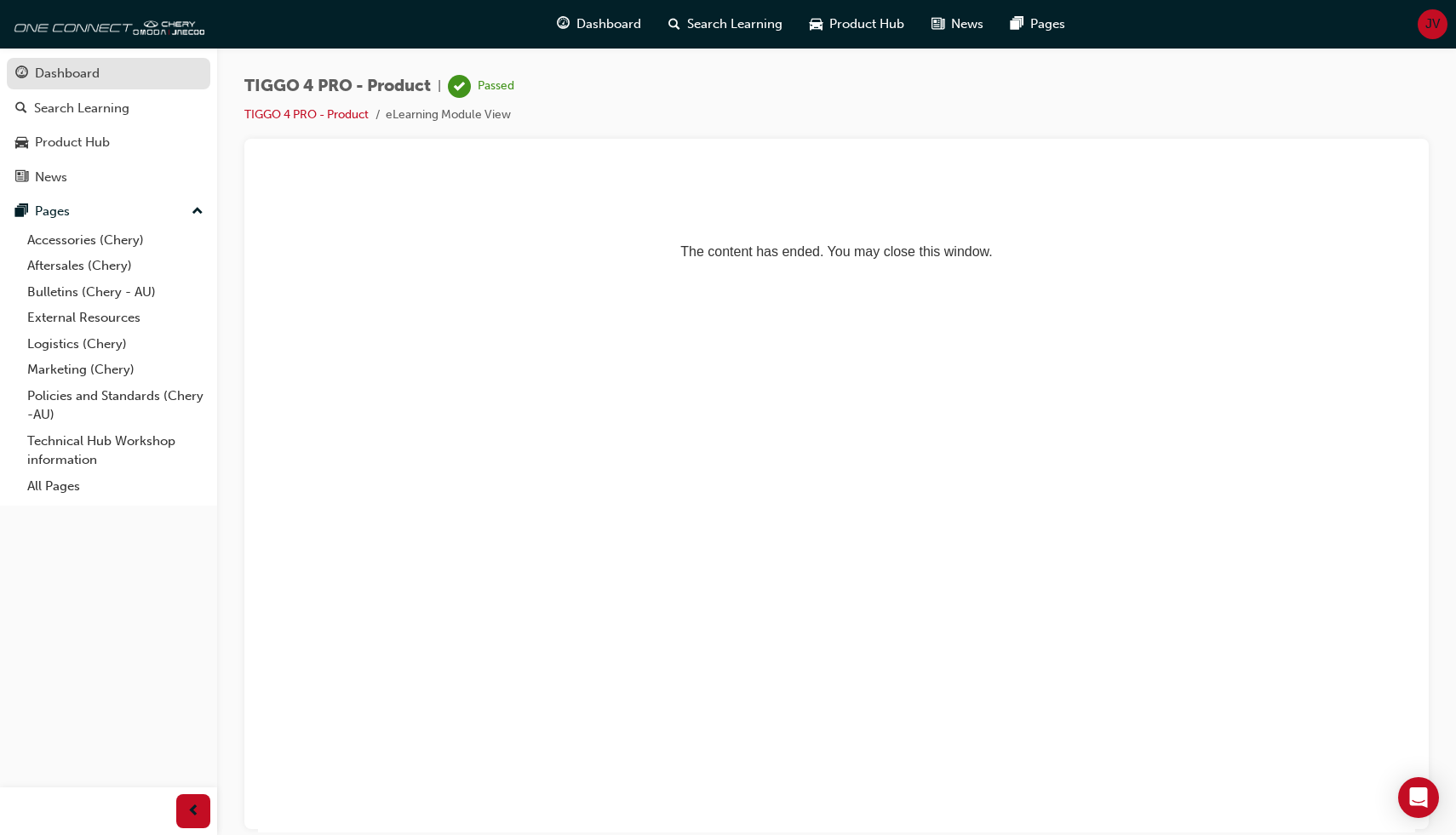
click at [78, 72] on div "Dashboard" at bounding box center [67, 74] width 65 height 19
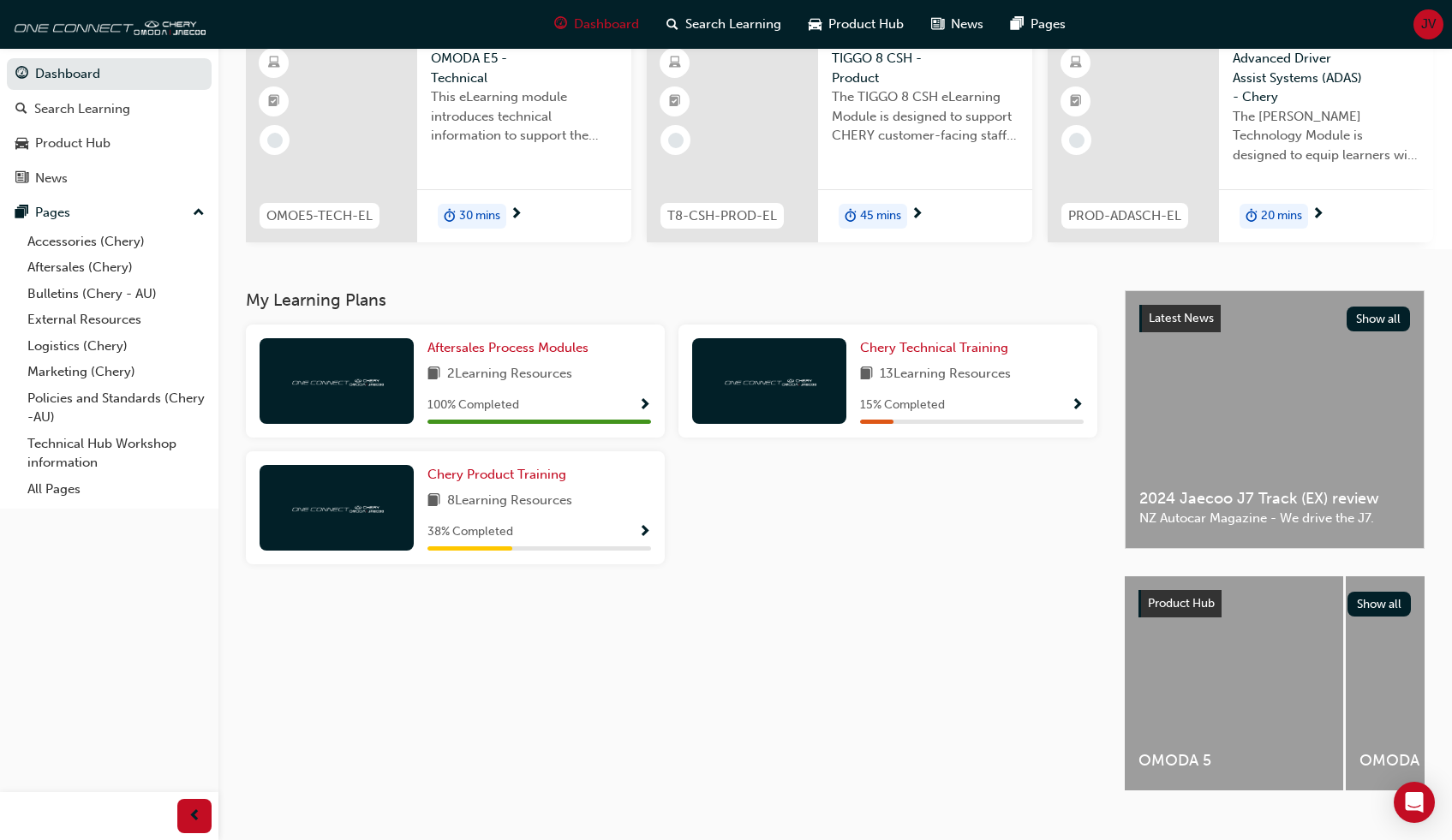
scroll to position [150, 0]
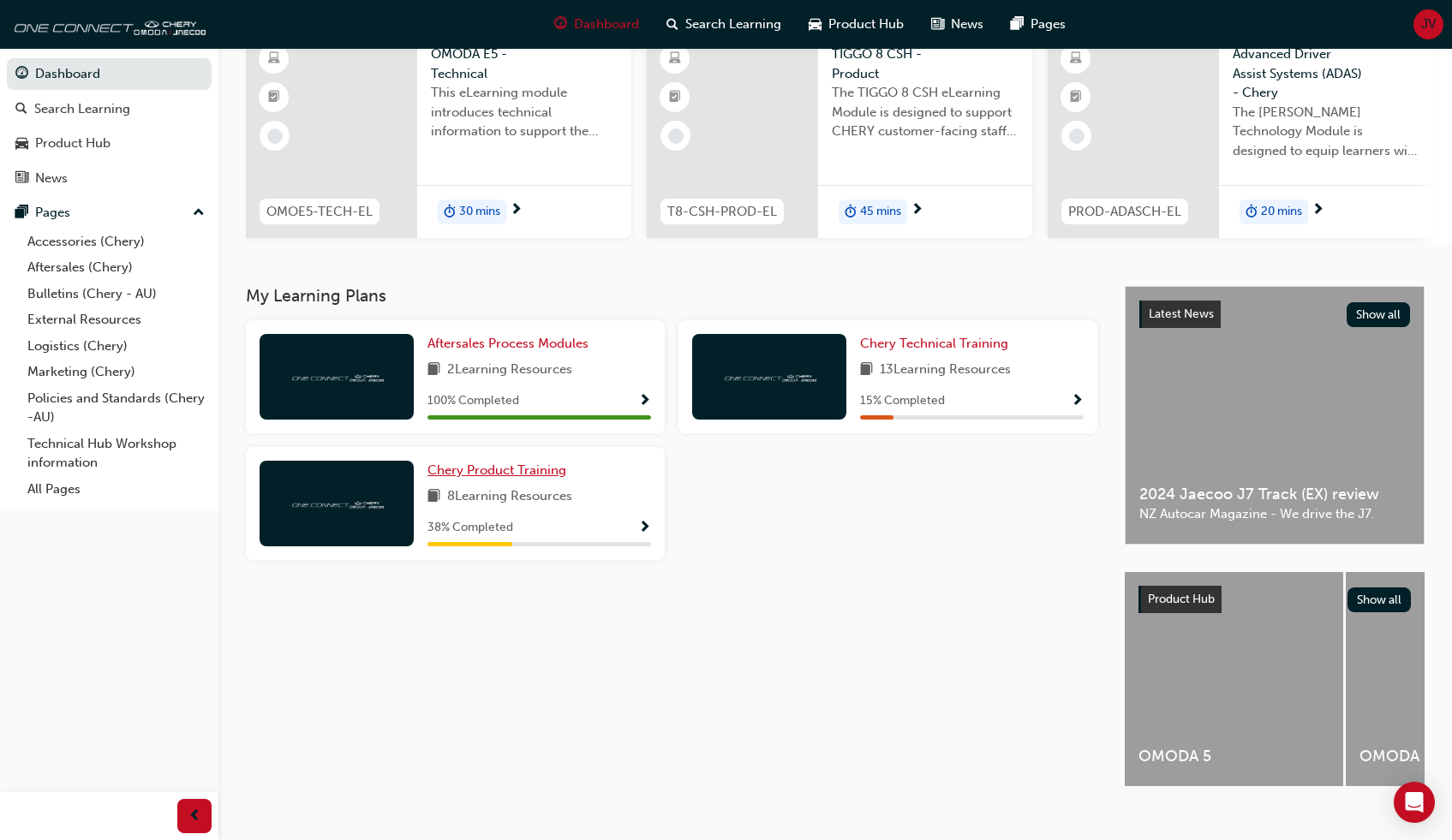
click at [503, 472] on span "Chery Product Training" at bounding box center [497, 470] width 138 height 16
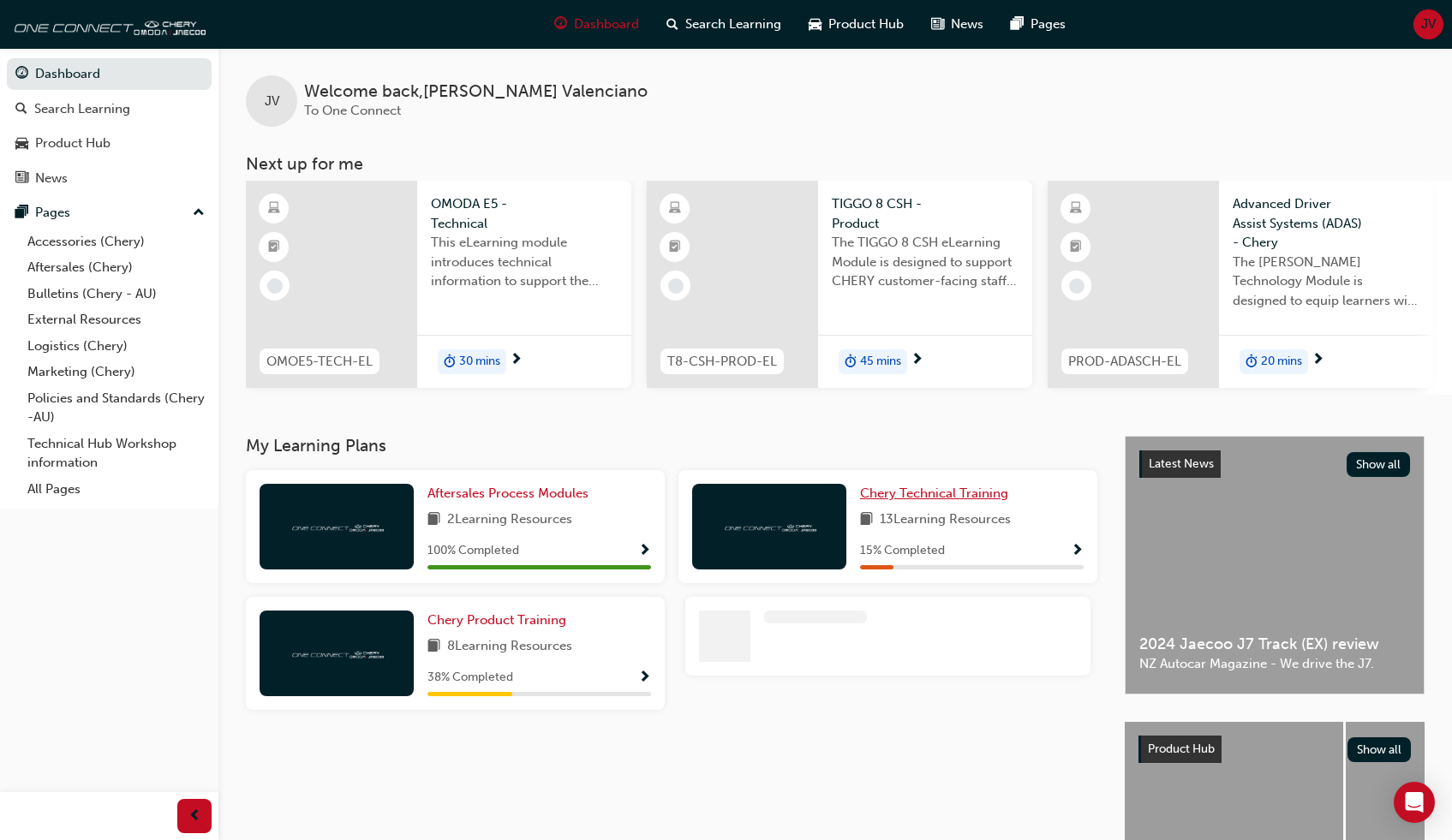
click at [896, 499] on span "Chery Technical Training" at bounding box center [934, 493] width 148 height 16
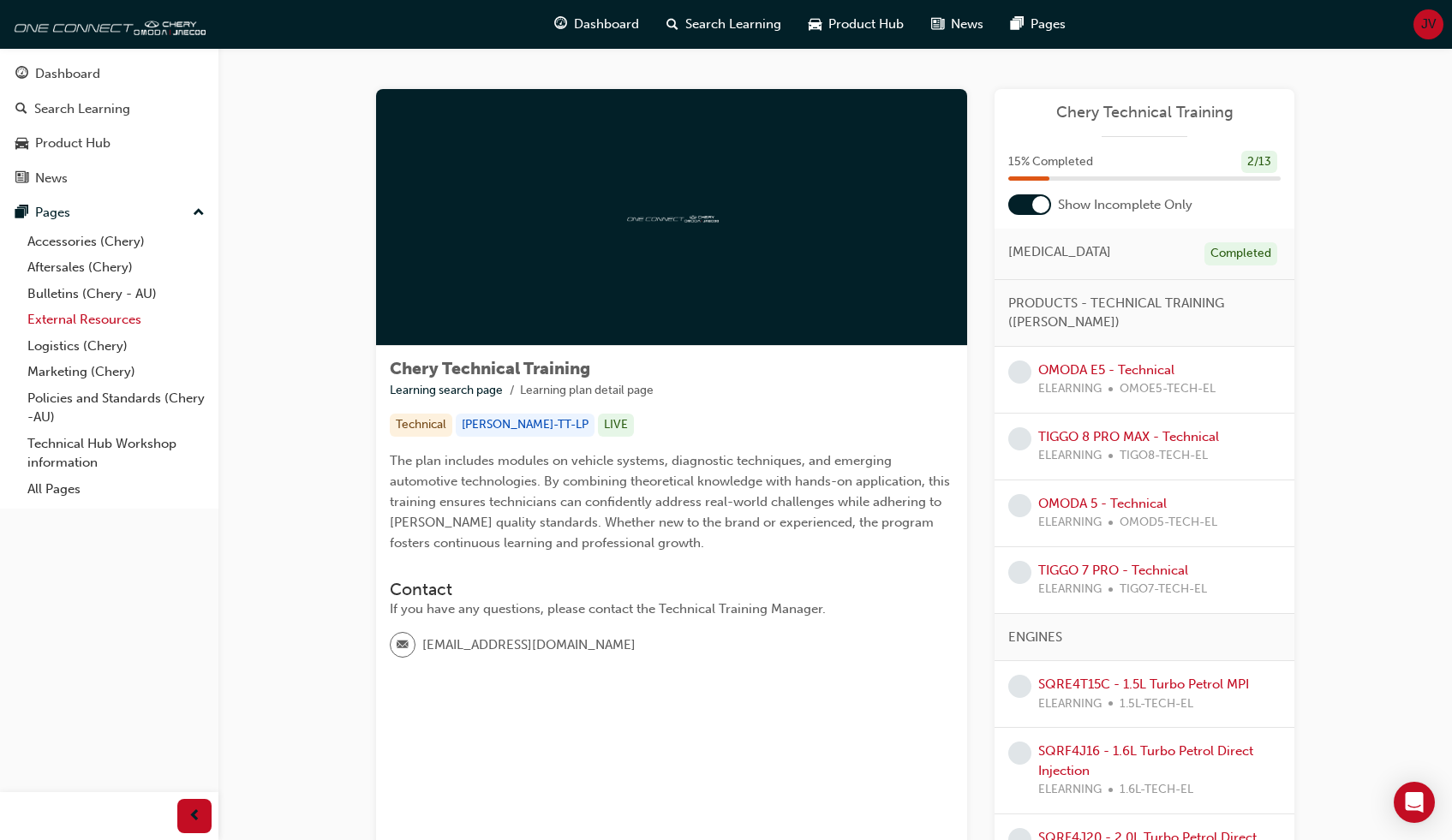
click at [57, 321] on link "External Resources" at bounding box center [116, 319] width 191 height 26
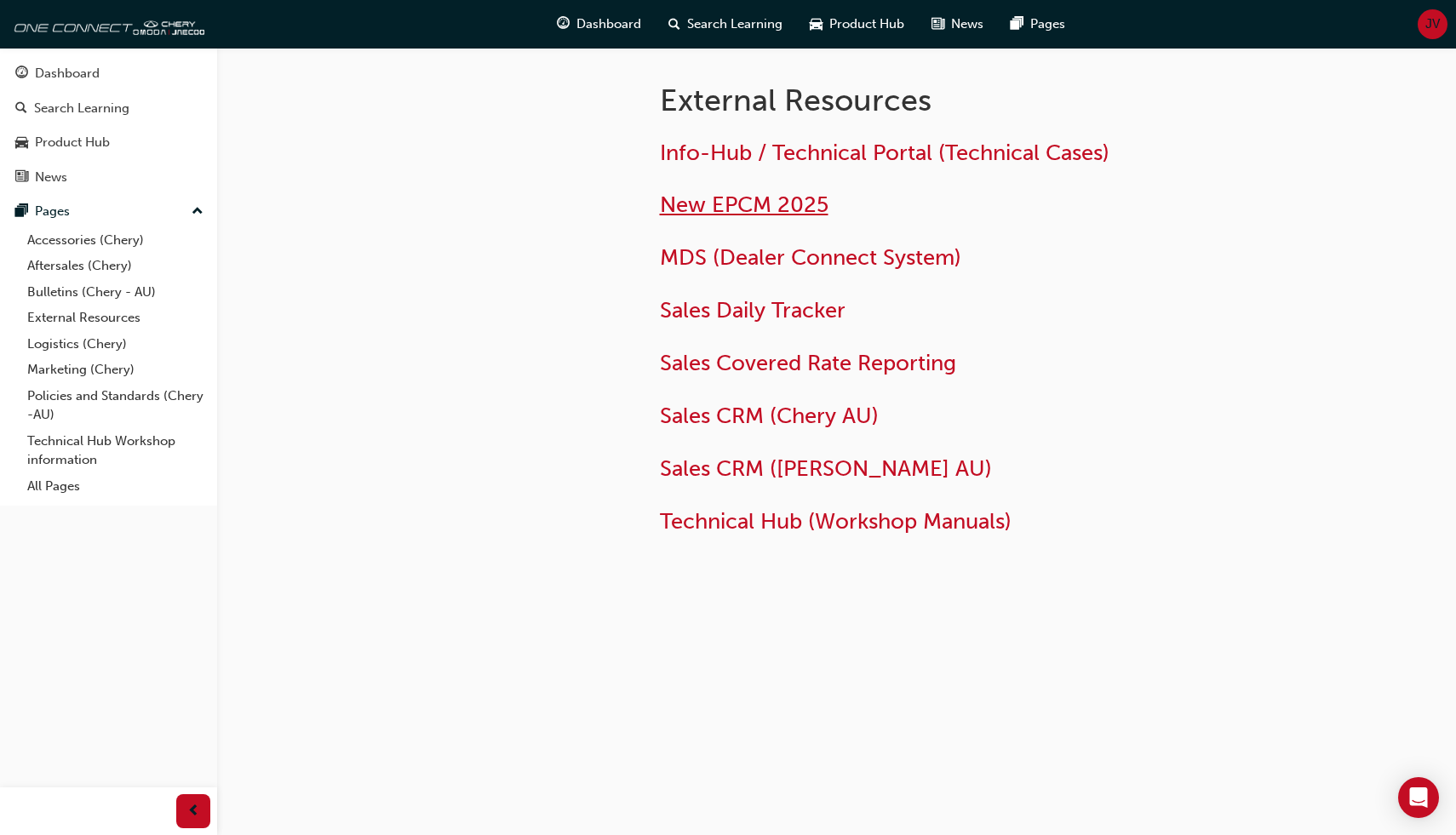
click at [748, 201] on span "New EPCM 2025" at bounding box center [744, 204] width 168 height 26
click at [682, 258] on span "MDS (Dealer Connect System)" at bounding box center [810, 256] width 301 height 26
